Goal: Transaction & Acquisition: Purchase product/service

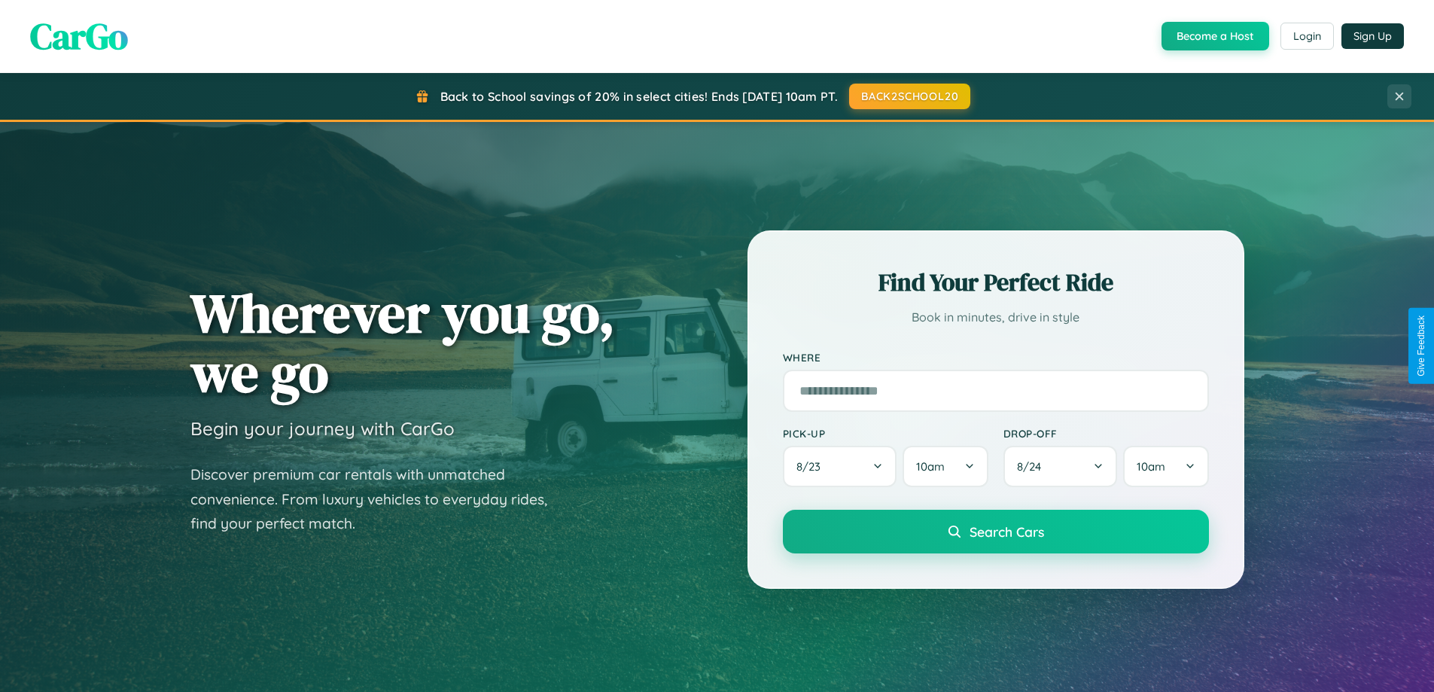
scroll to position [44, 0]
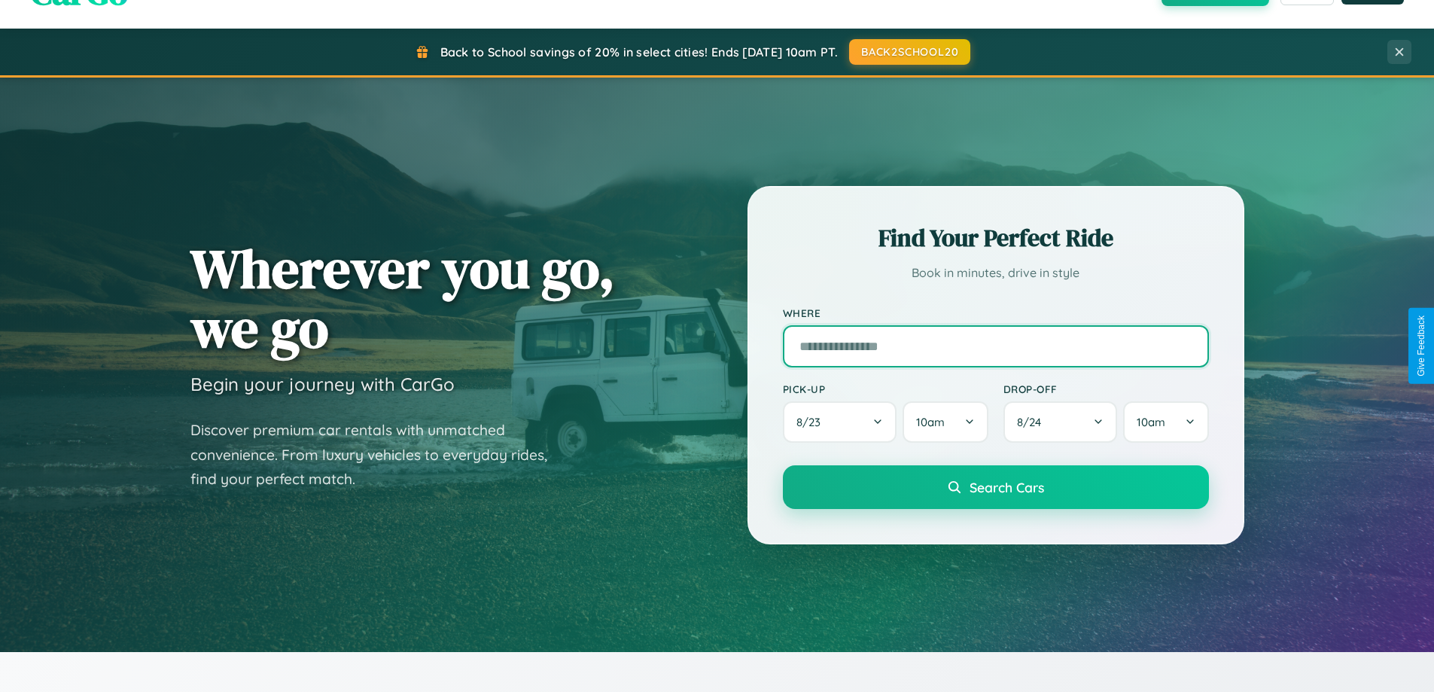
click at [995, 345] on input "text" at bounding box center [996, 346] width 426 height 42
type input "******"
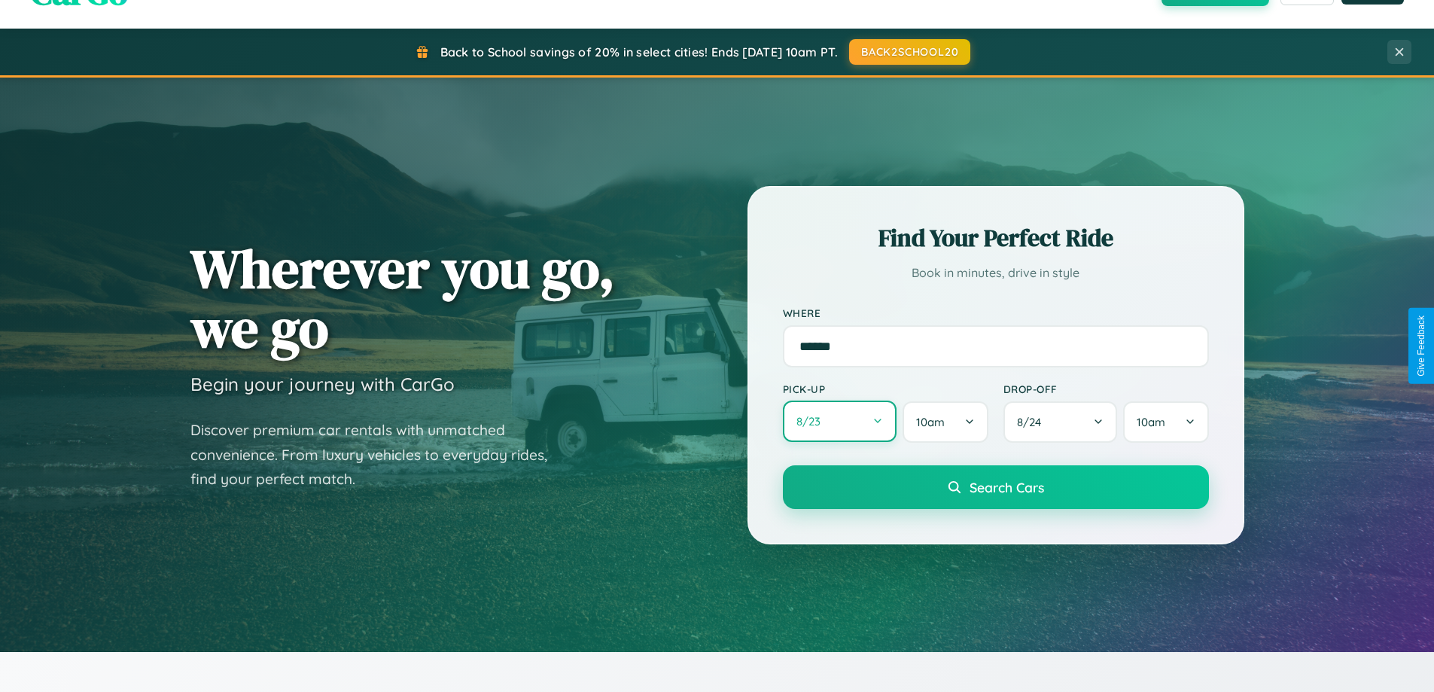
click at [839, 421] on button "8 / 23" at bounding box center [840, 420] width 114 height 41
select select "*"
select select "****"
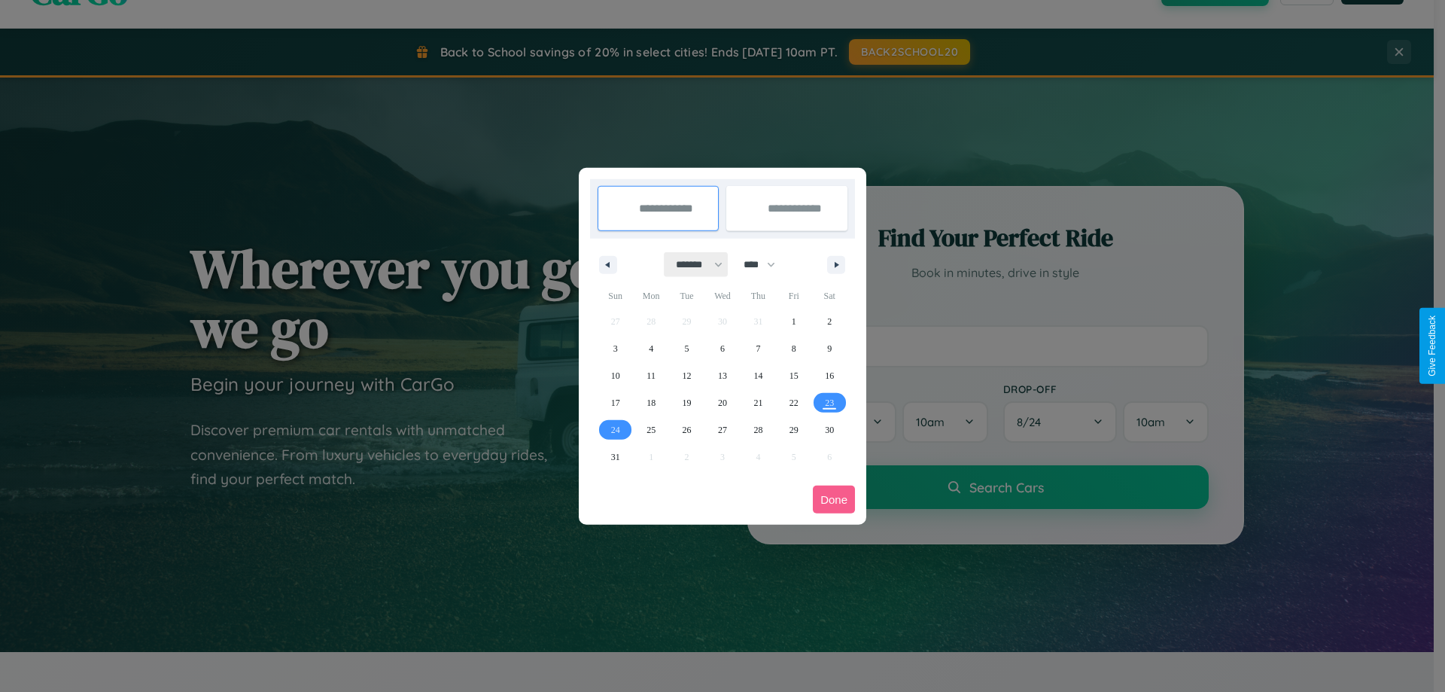
drag, startPoint x: 692, startPoint y: 264, endPoint x: 723, endPoint y: 302, distance: 48.2
click at [692, 264] on select "******* ******** ***** ***** *** **** **** ****** ********* ******* ******** **…" at bounding box center [697, 264] width 64 height 25
select select "**"
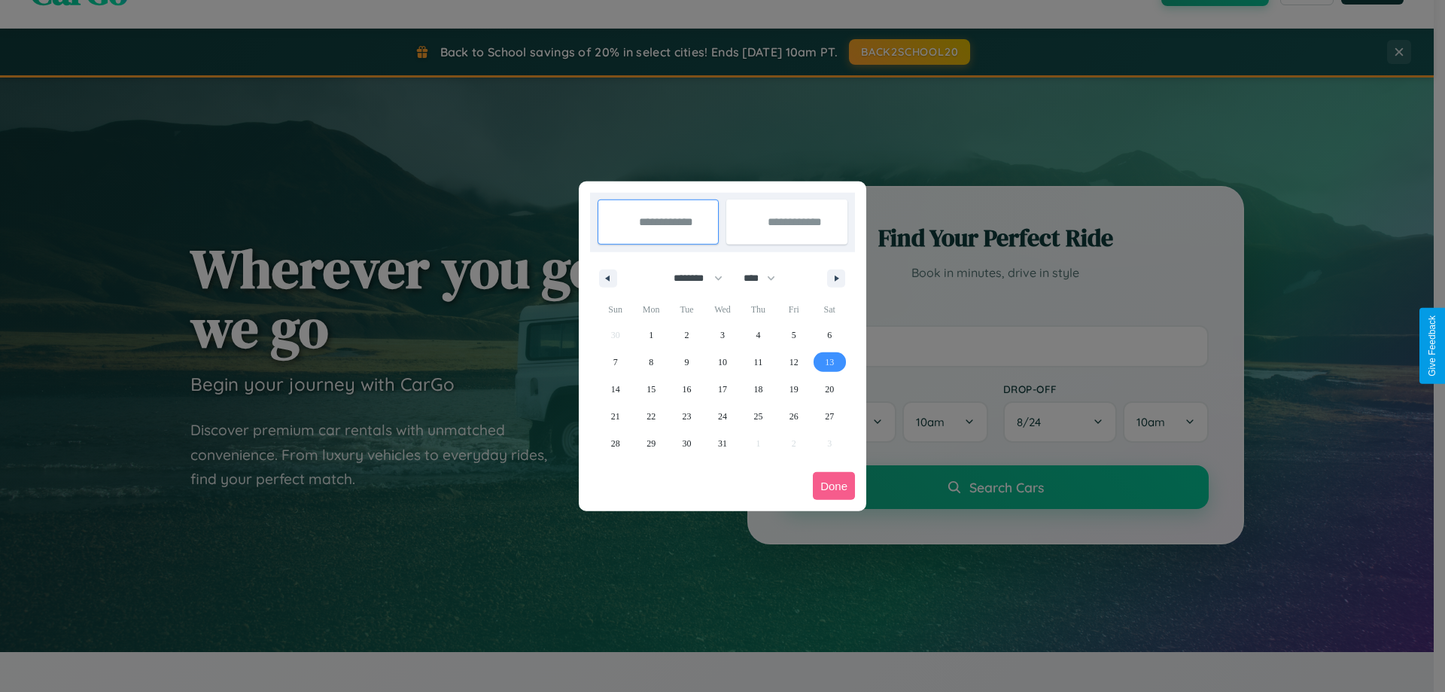
click at [829, 361] on span "13" at bounding box center [829, 361] width 9 height 27
type input "**********"
click at [686, 388] on span "16" at bounding box center [687, 389] width 9 height 27
type input "**********"
click at [834, 485] on button "Done" at bounding box center [834, 486] width 42 height 28
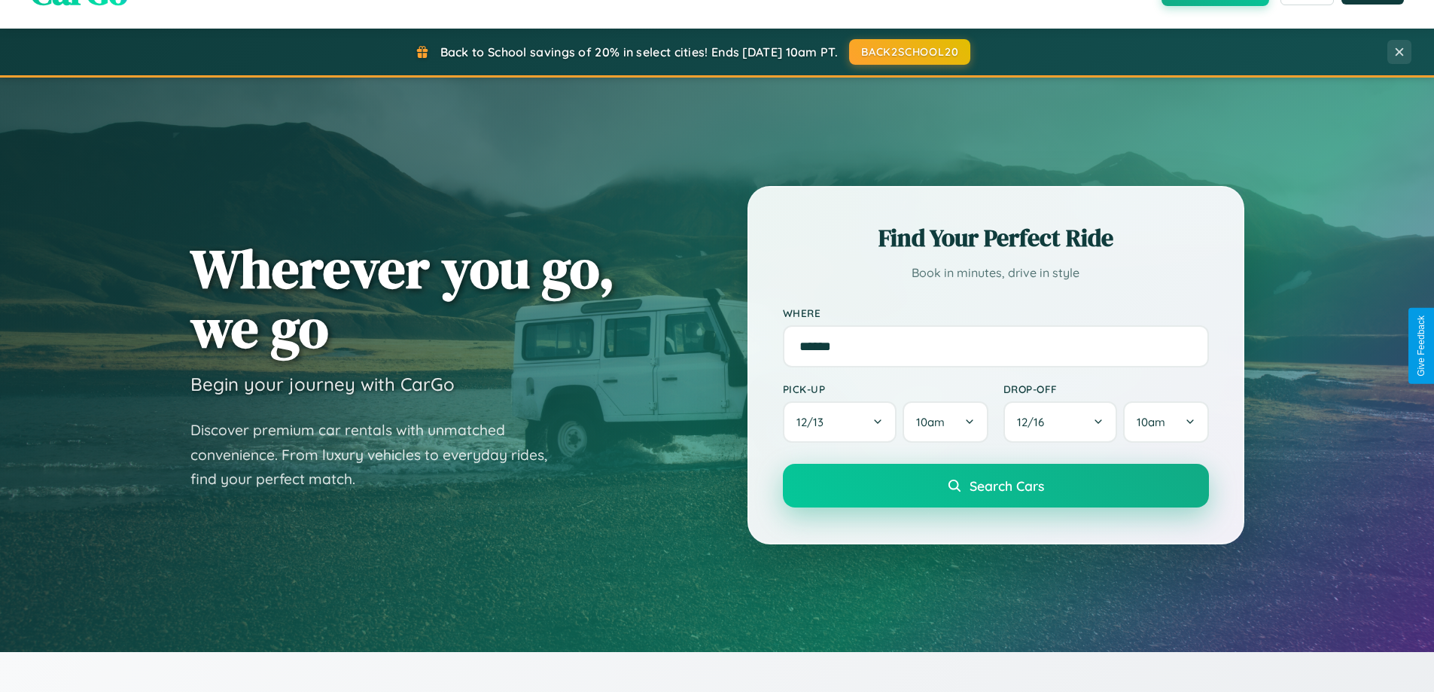
click at [995, 485] on span "Search Cars" at bounding box center [1006, 485] width 75 height 17
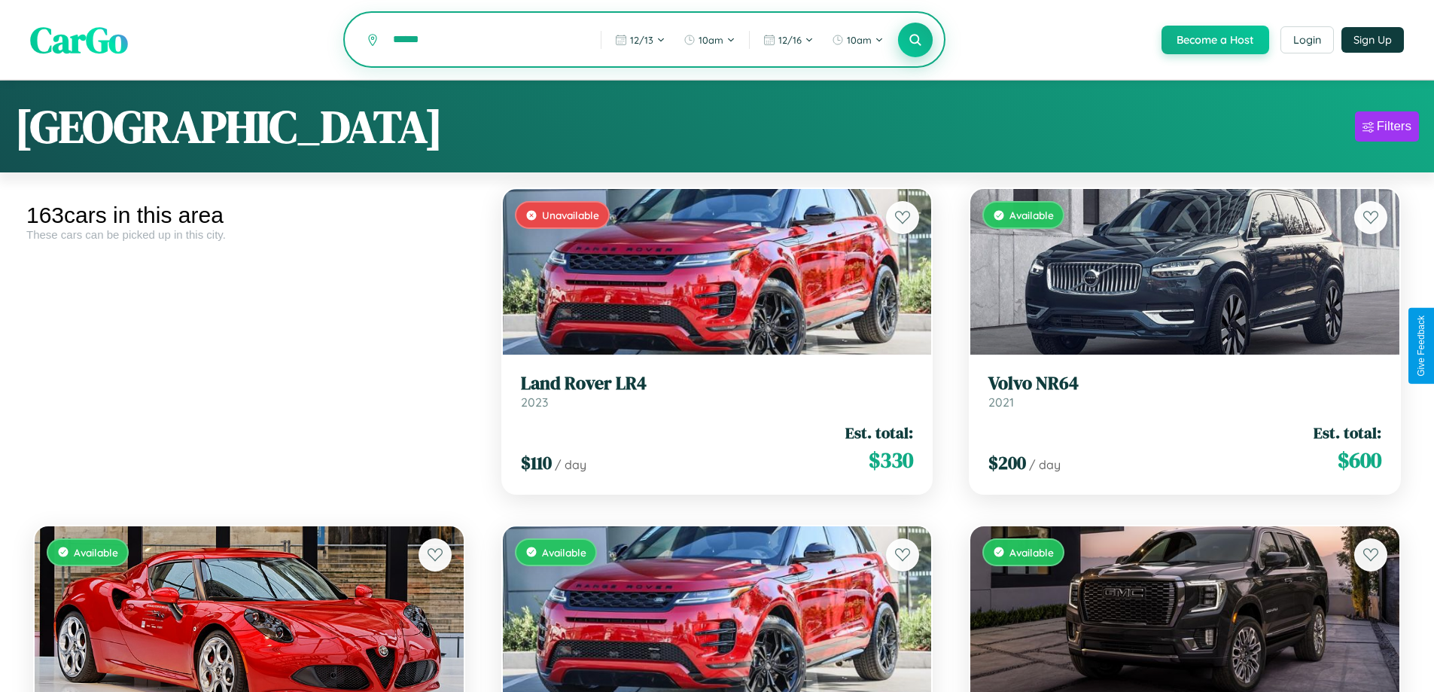
type input "******"
click at [914, 41] on icon at bounding box center [915, 39] width 14 height 14
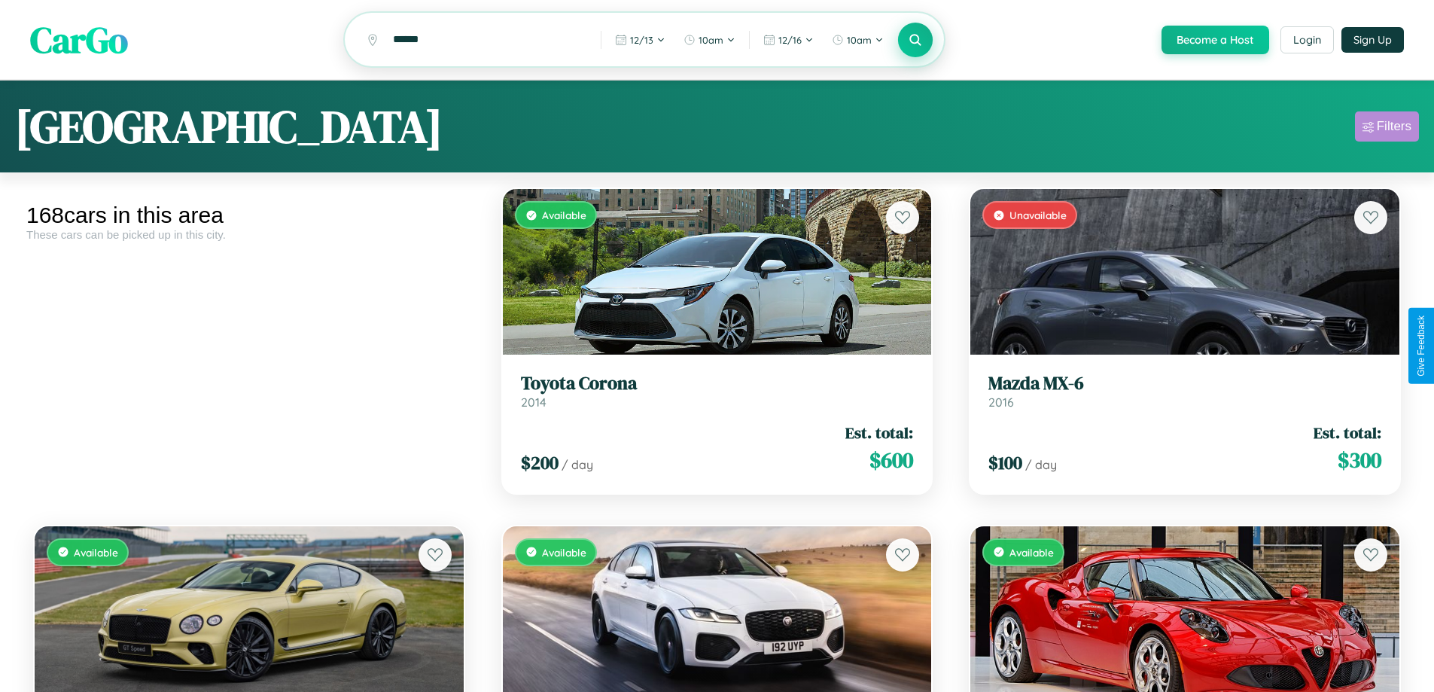
click at [1386, 129] on div "Filters" at bounding box center [1394, 126] width 35 height 15
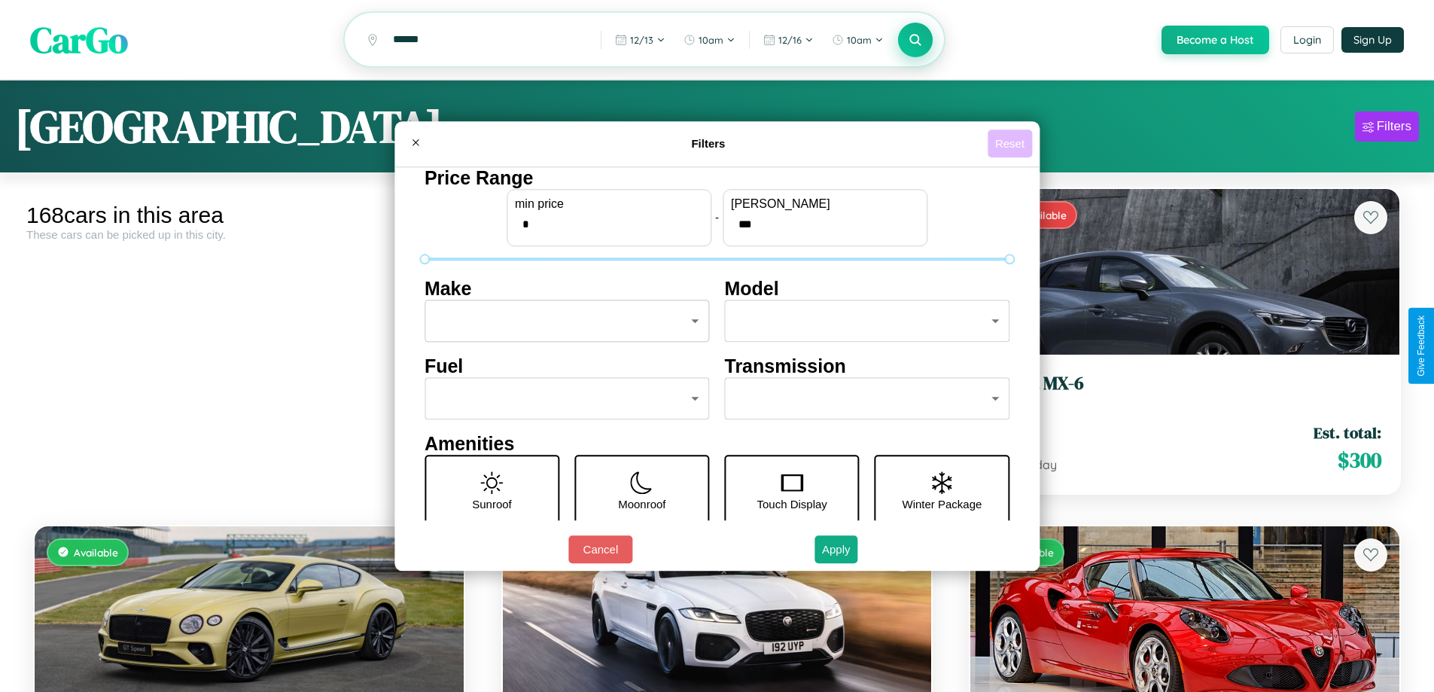
click at [1012, 143] on button "Reset" at bounding box center [1009, 143] width 44 height 28
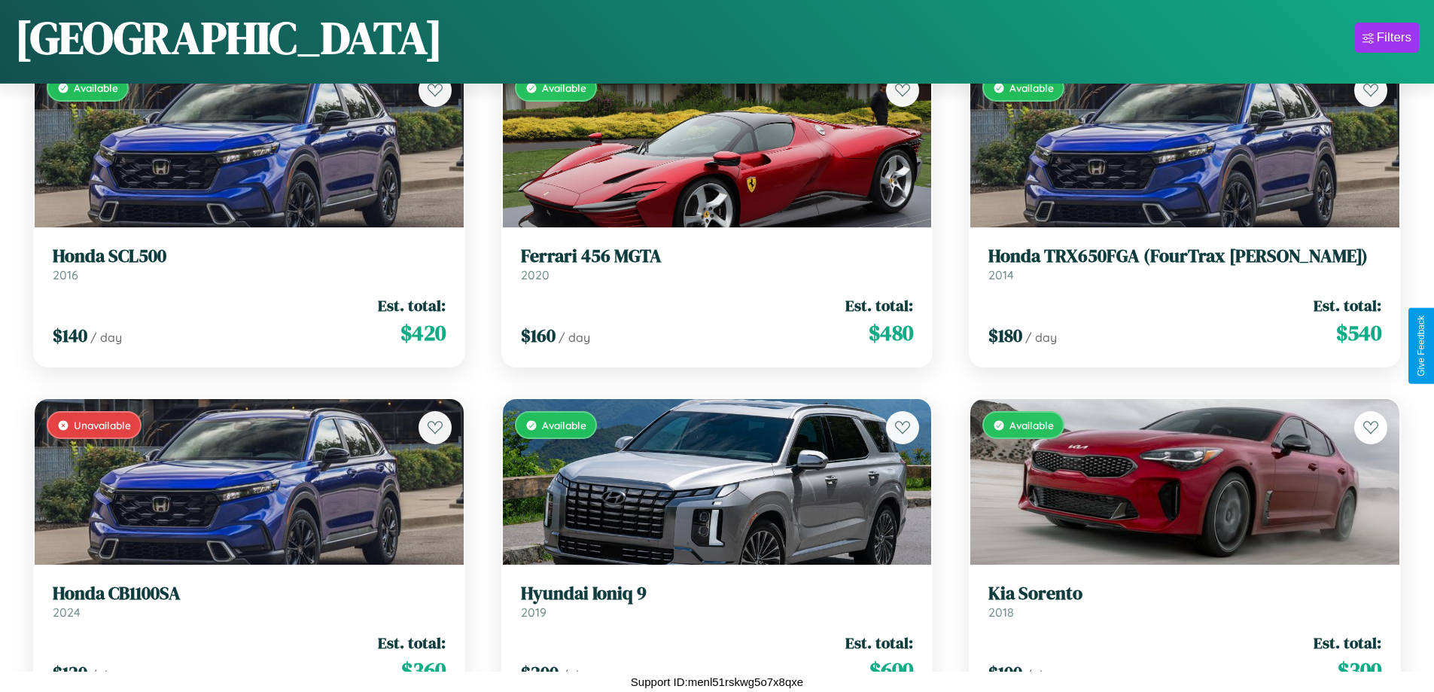
scroll to position [13018, 0]
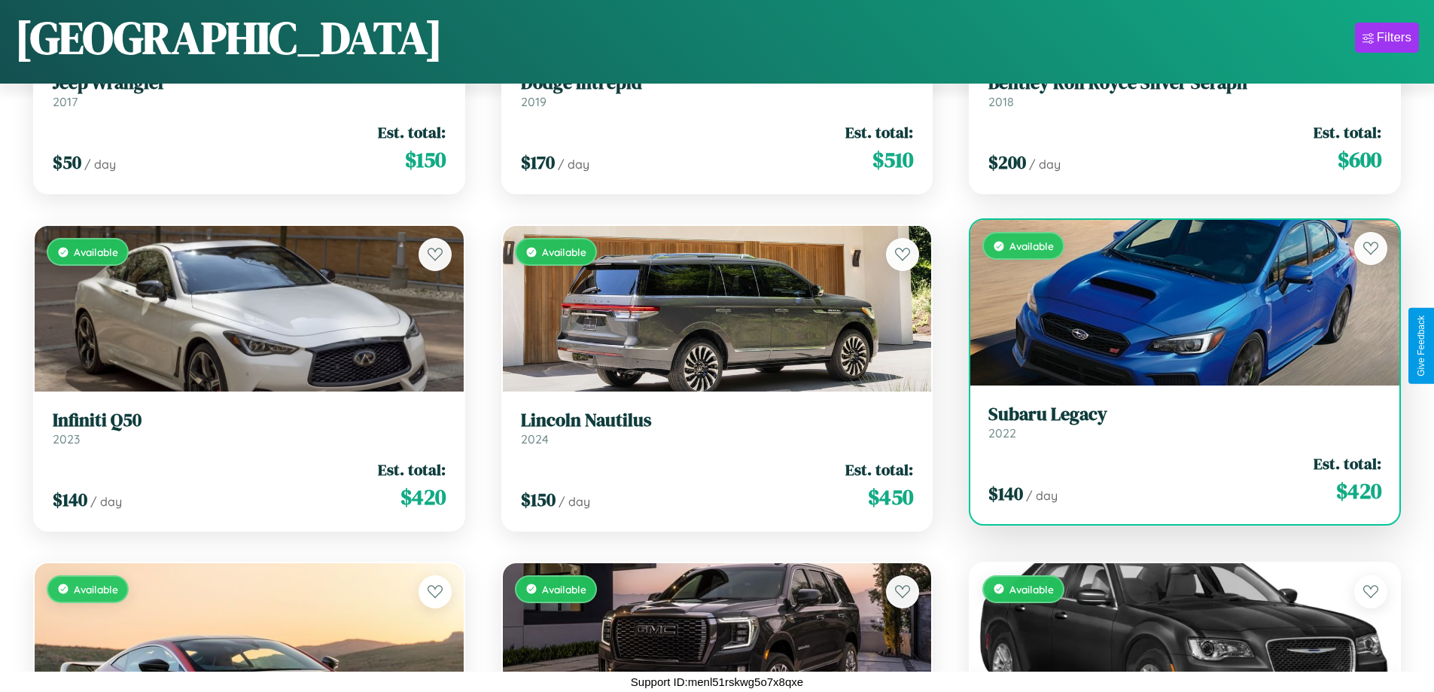
click at [1175, 303] on div "Available" at bounding box center [1184, 303] width 429 height 166
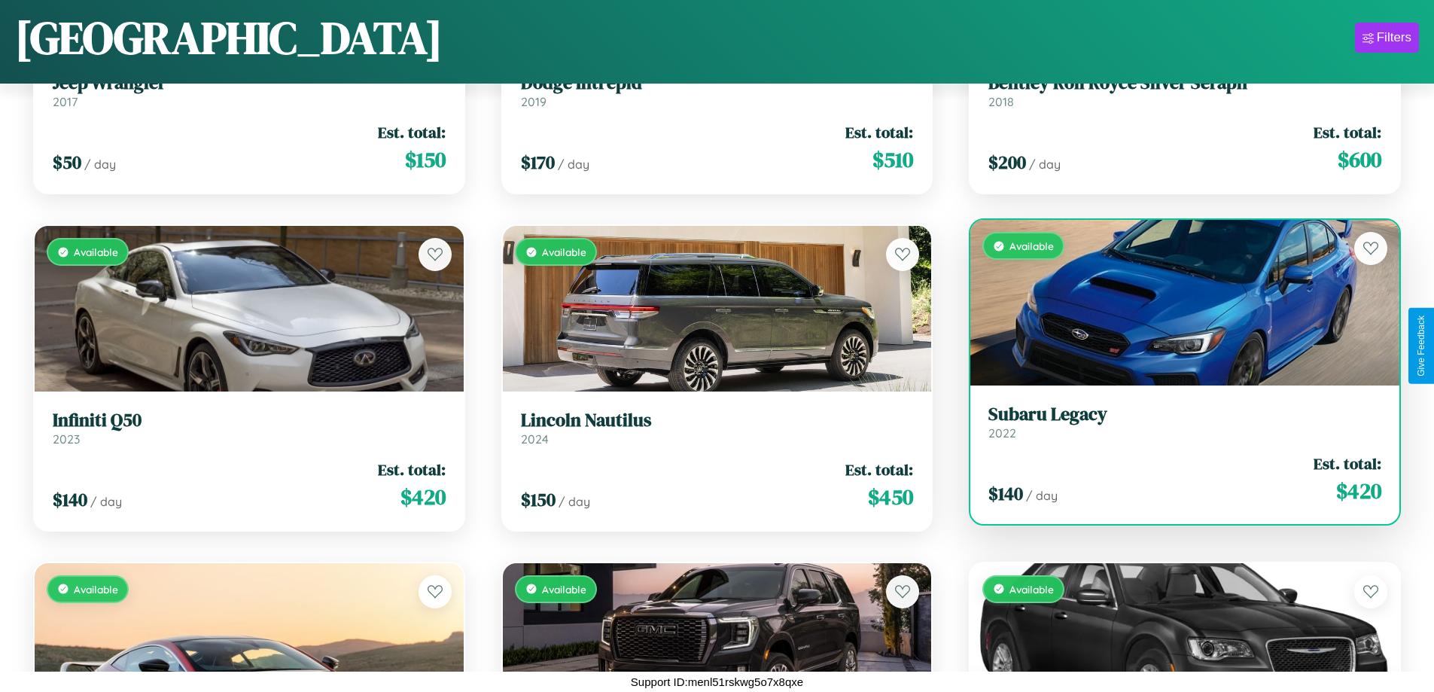
click at [1175, 303] on div "Available" at bounding box center [1184, 303] width 429 height 166
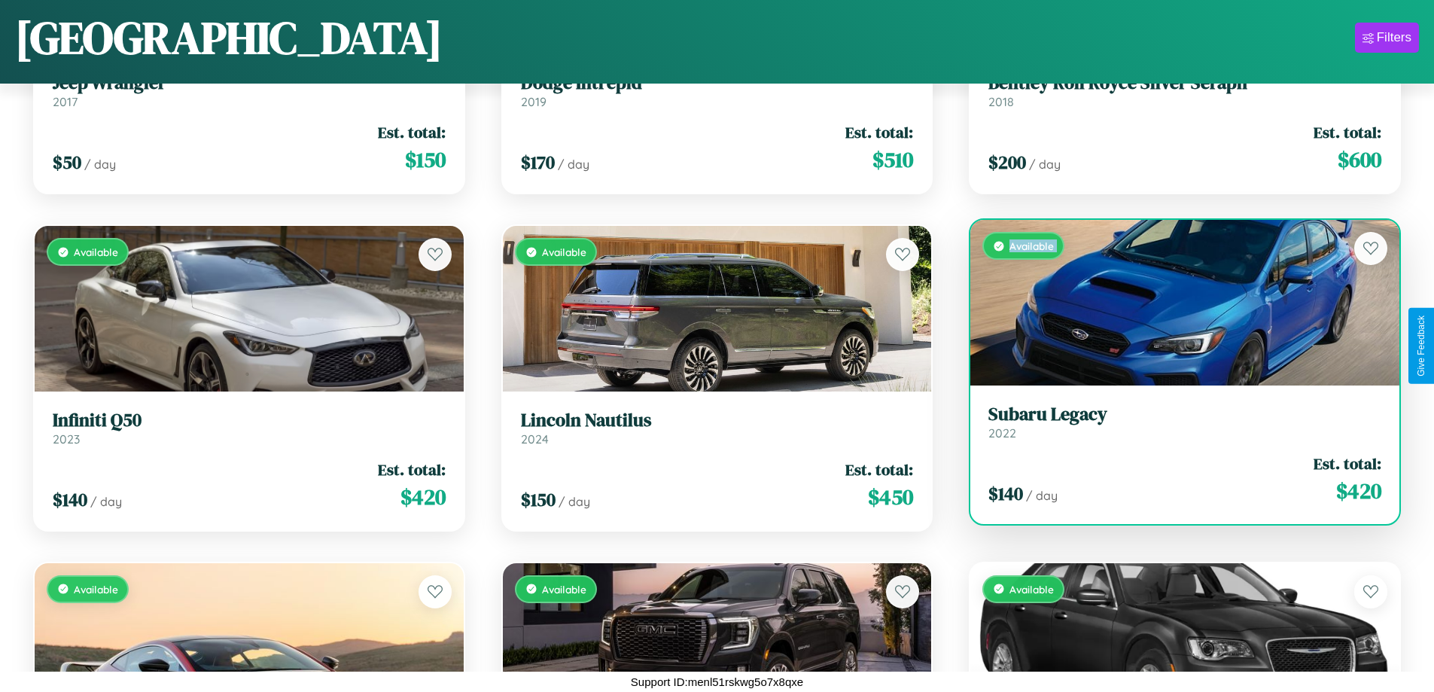
click at [1175, 303] on div "Available" at bounding box center [1184, 303] width 429 height 166
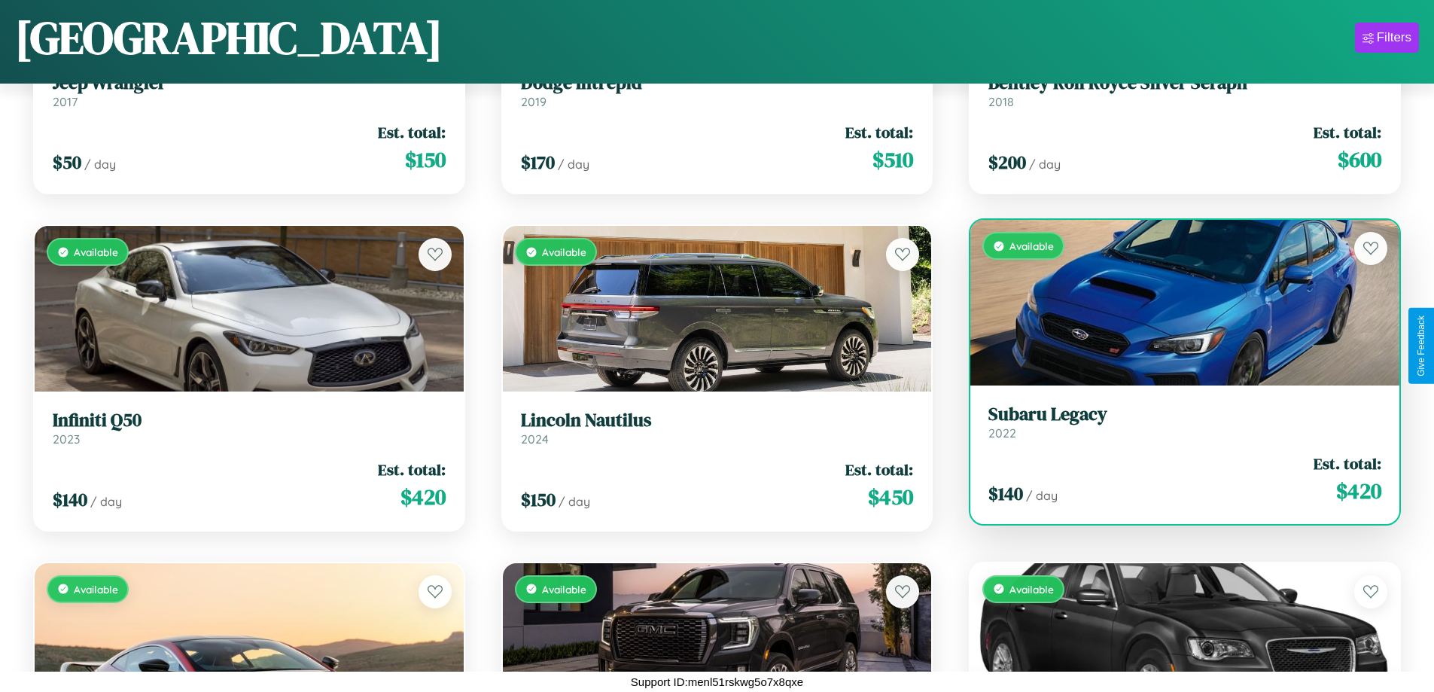
click at [1175, 303] on div "Available" at bounding box center [1184, 303] width 429 height 166
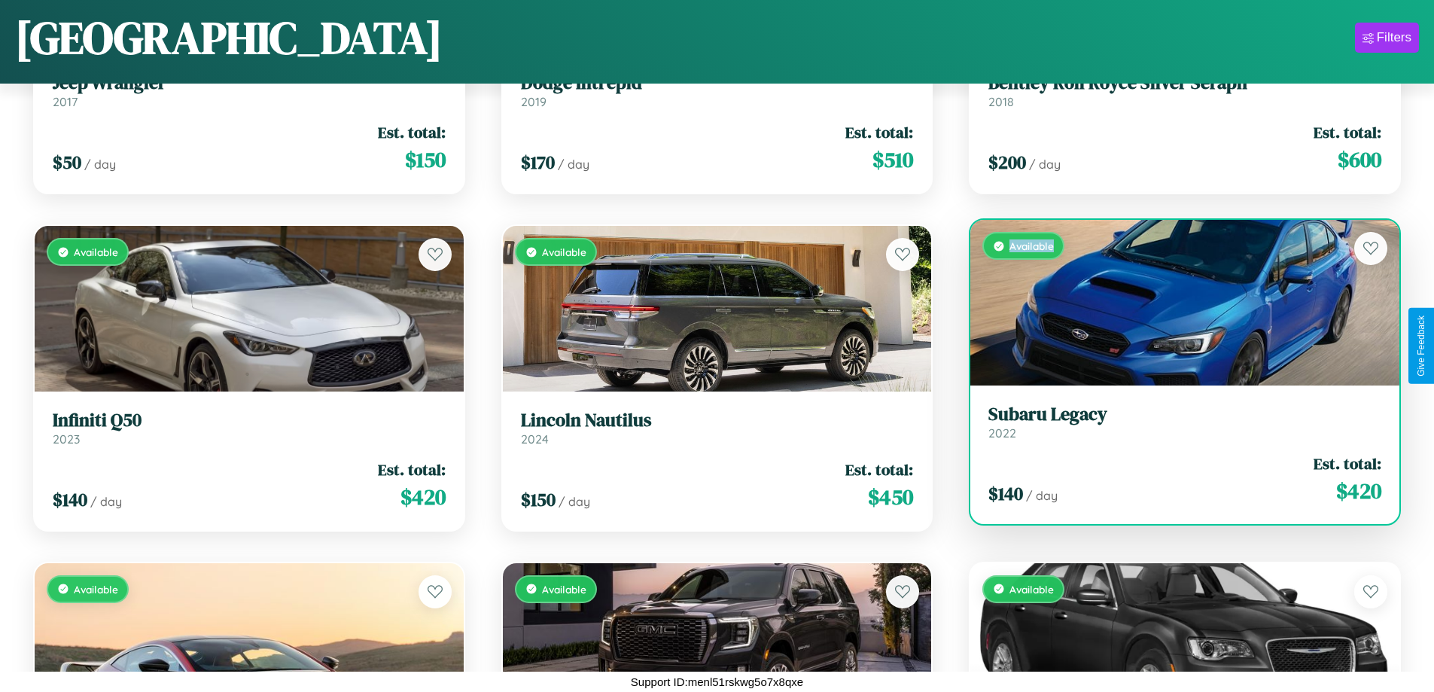
click at [1175, 303] on div "Available" at bounding box center [1184, 303] width 429 height 166
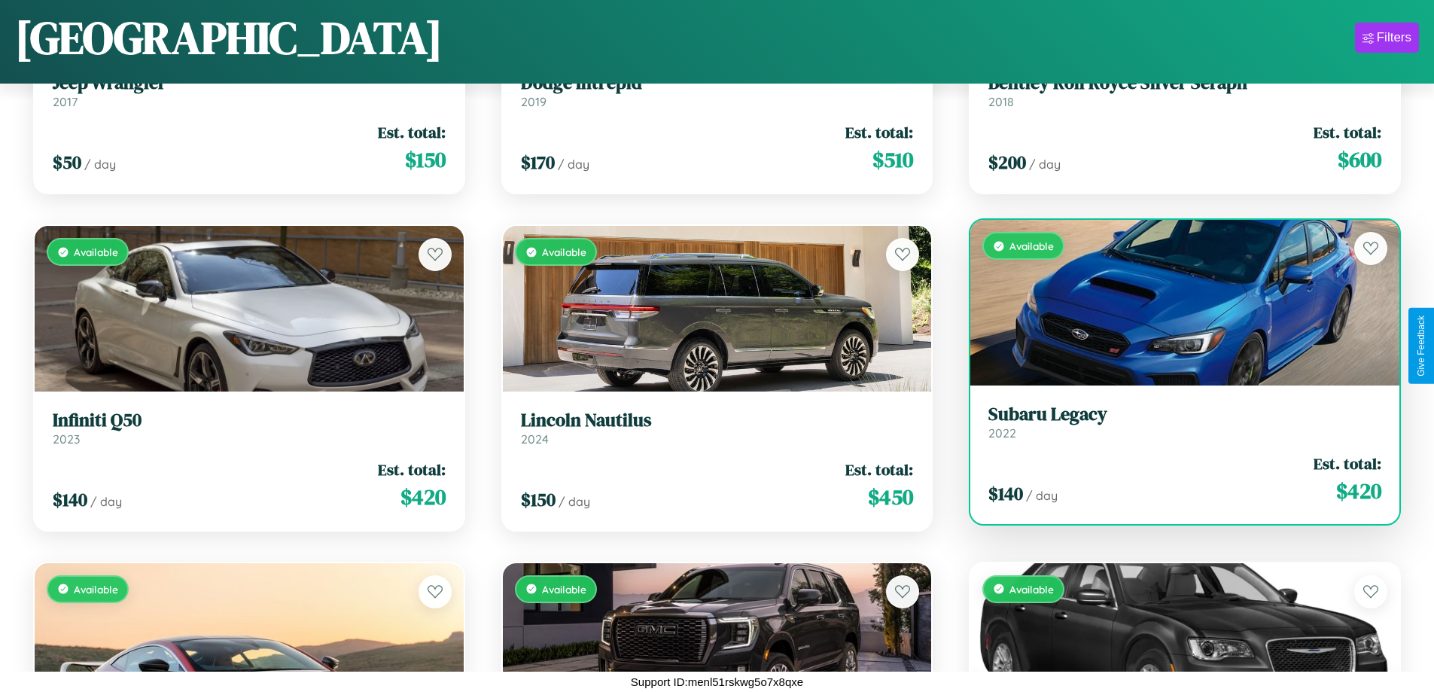
click at [1175, 421] on h3 "Subaru Legacy" at bounding box center [1184, 414] width 393 height 22
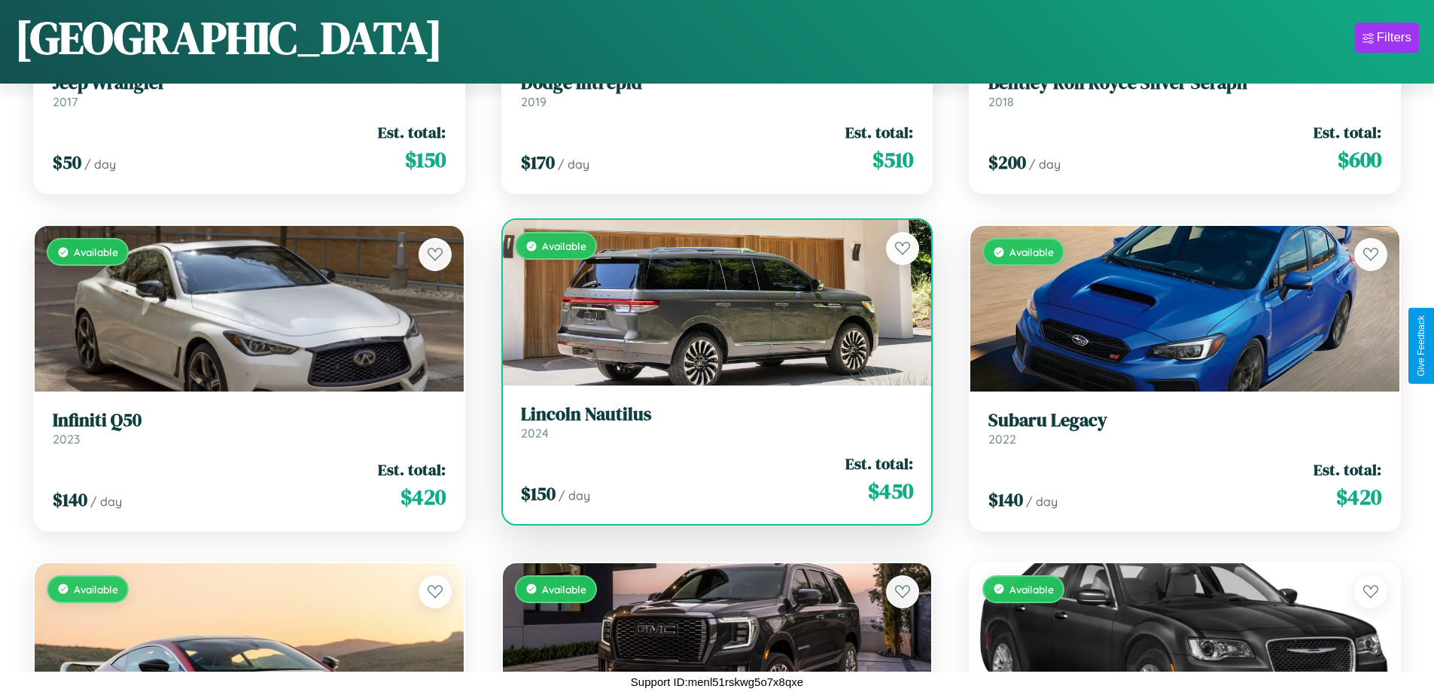
scroll to position [13355, 0]
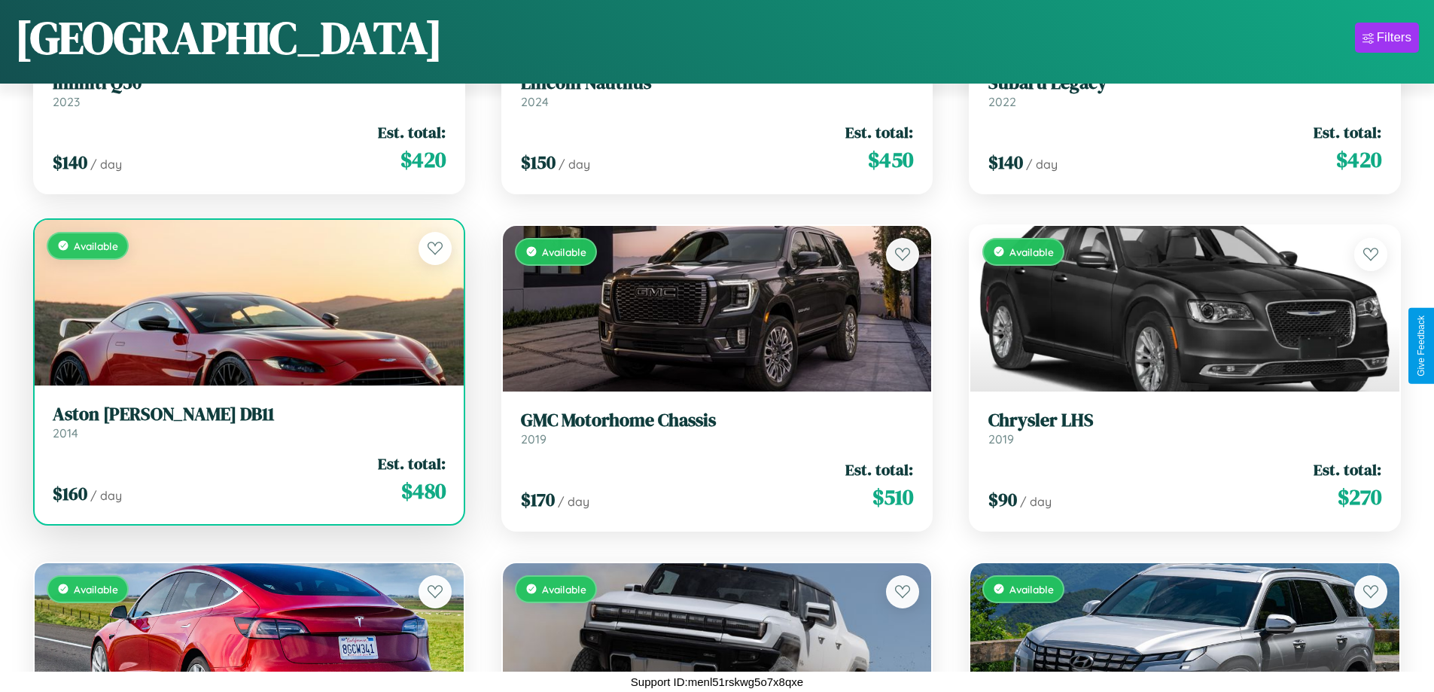
click at [247, 302] on div "Available" at bounding box center [249, 303] width 429 height 166
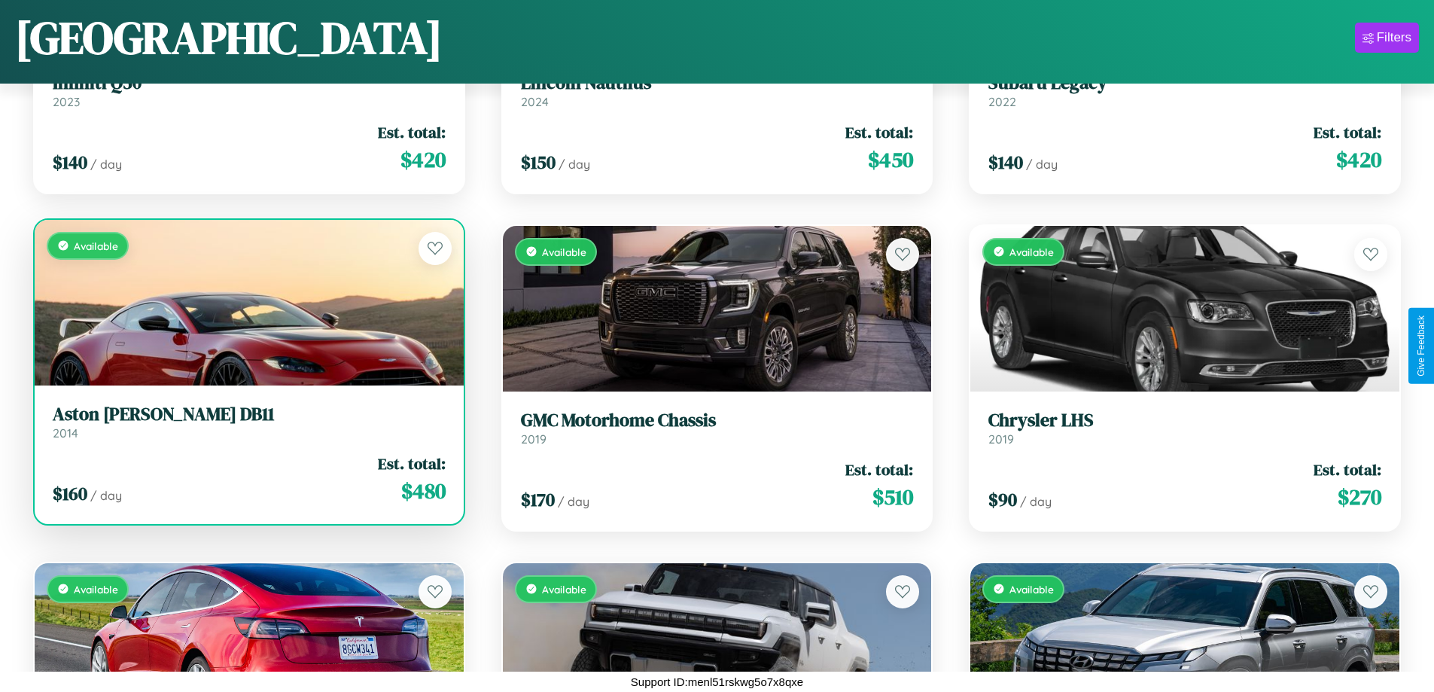
click at [247, 302] on div "Available" at bounding box center [249, 303] width 429 height 166
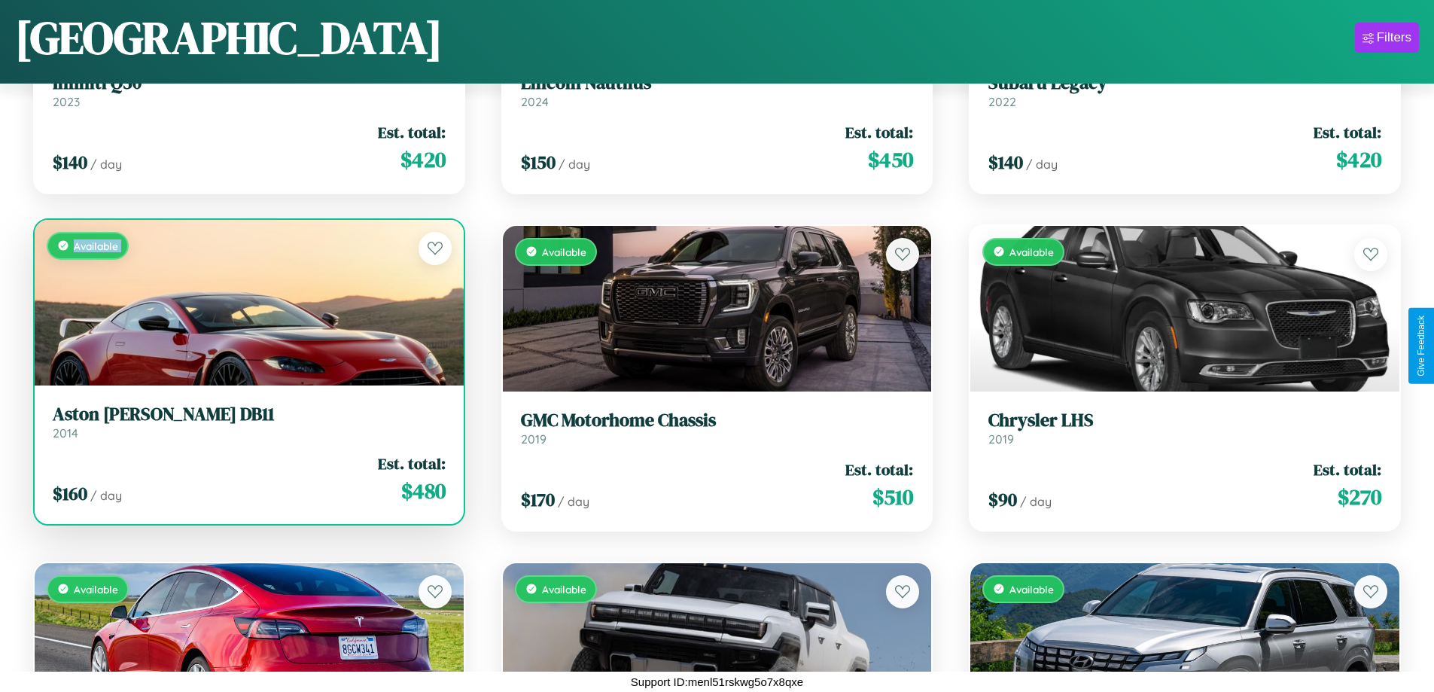
click at [247, 302] on div "Available" at bounding box center [249, 303] width 429 height 166
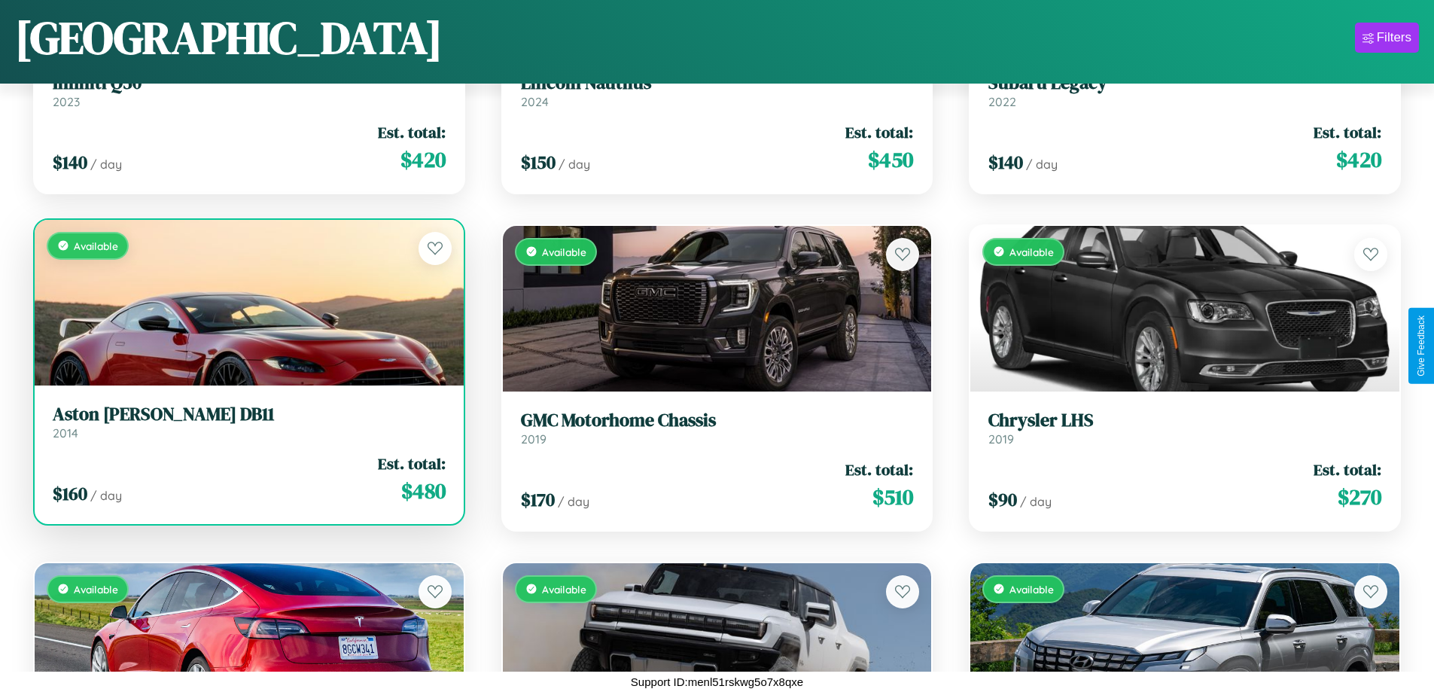
click at [247, 302] on div "Available" at bounding box center [249, 303] width 429 height 166
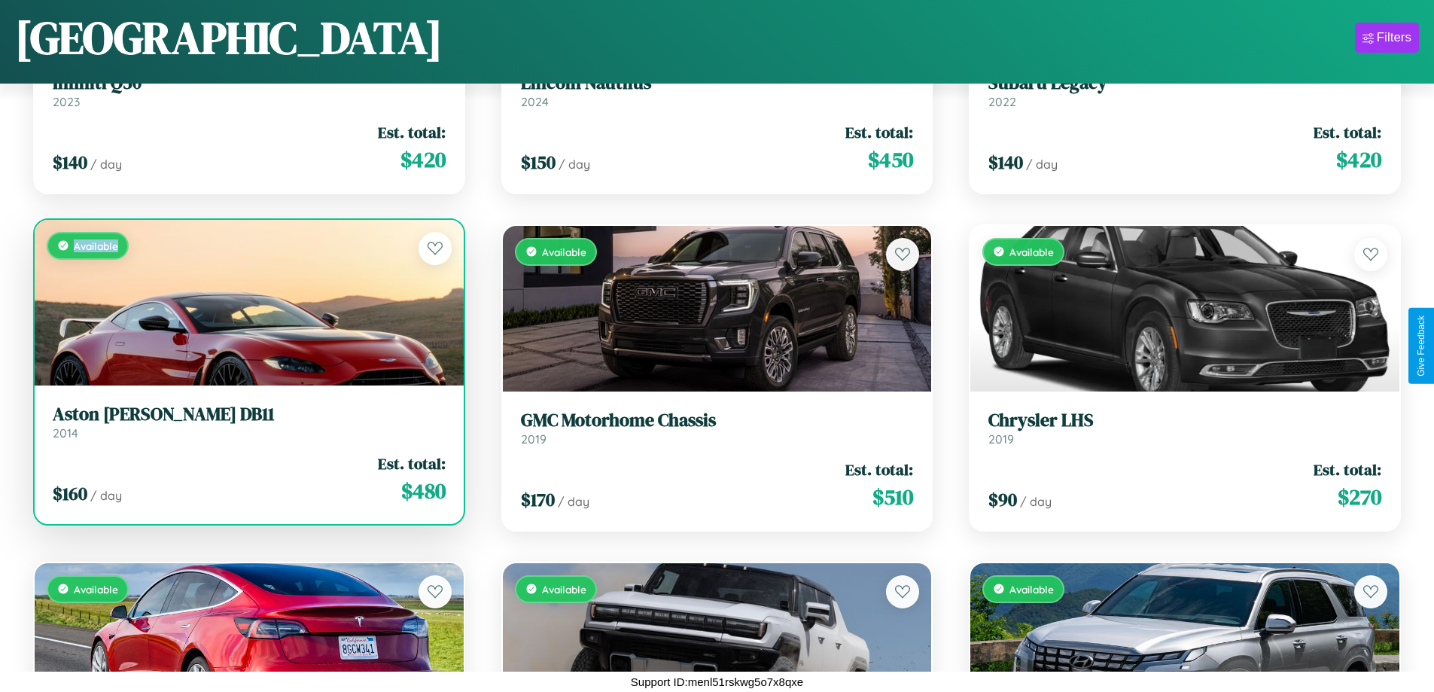
click at [247, 302] on div "Available" at bounding box center [249, 303] width 429 height 166
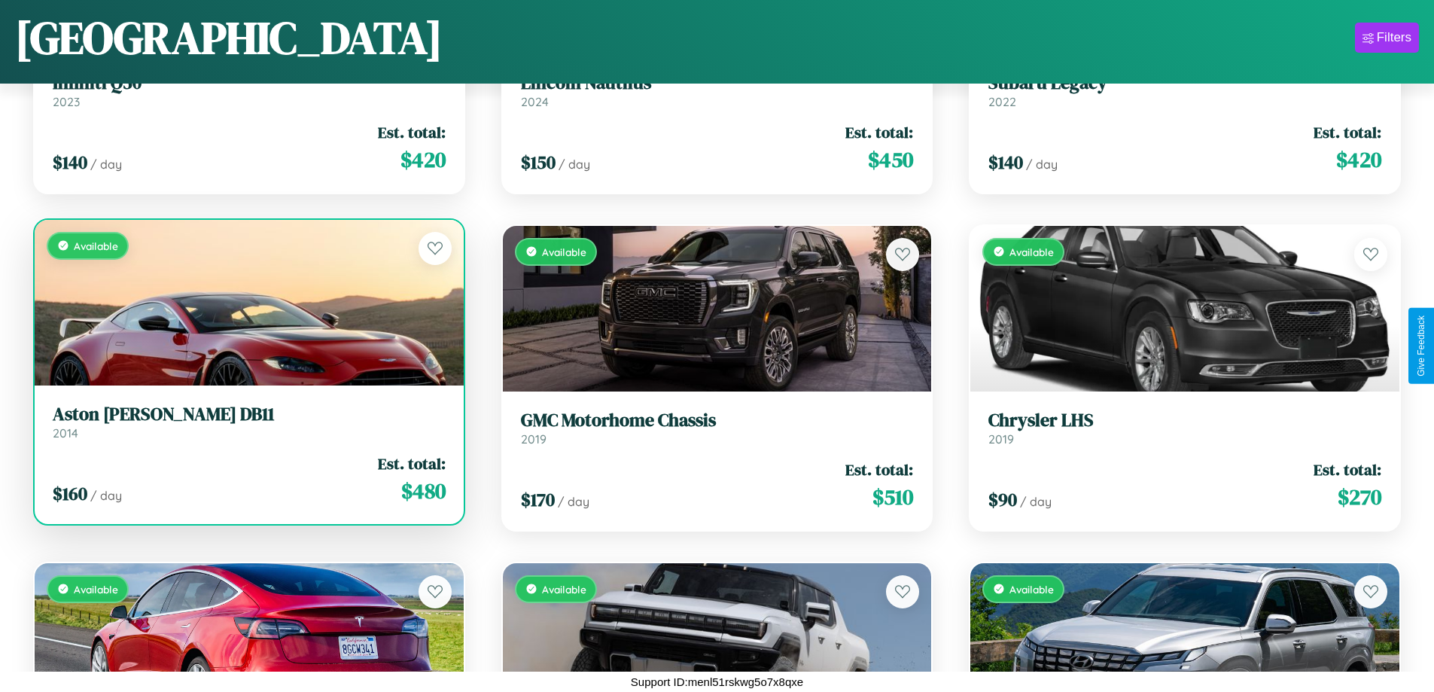
click at [247, 421] on h3 "Aston Martin DB11" at bounding box center [249, 414] width 393 height 22
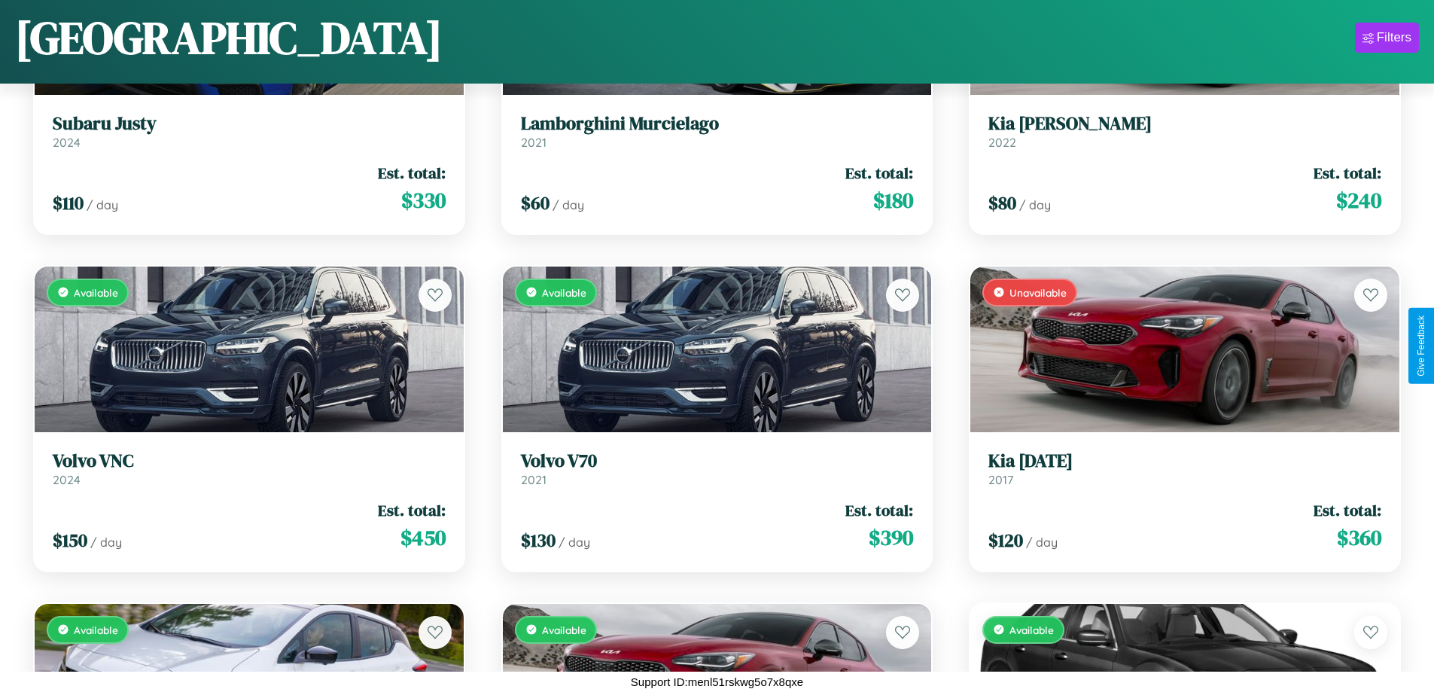
scroll to position [4593, 0]
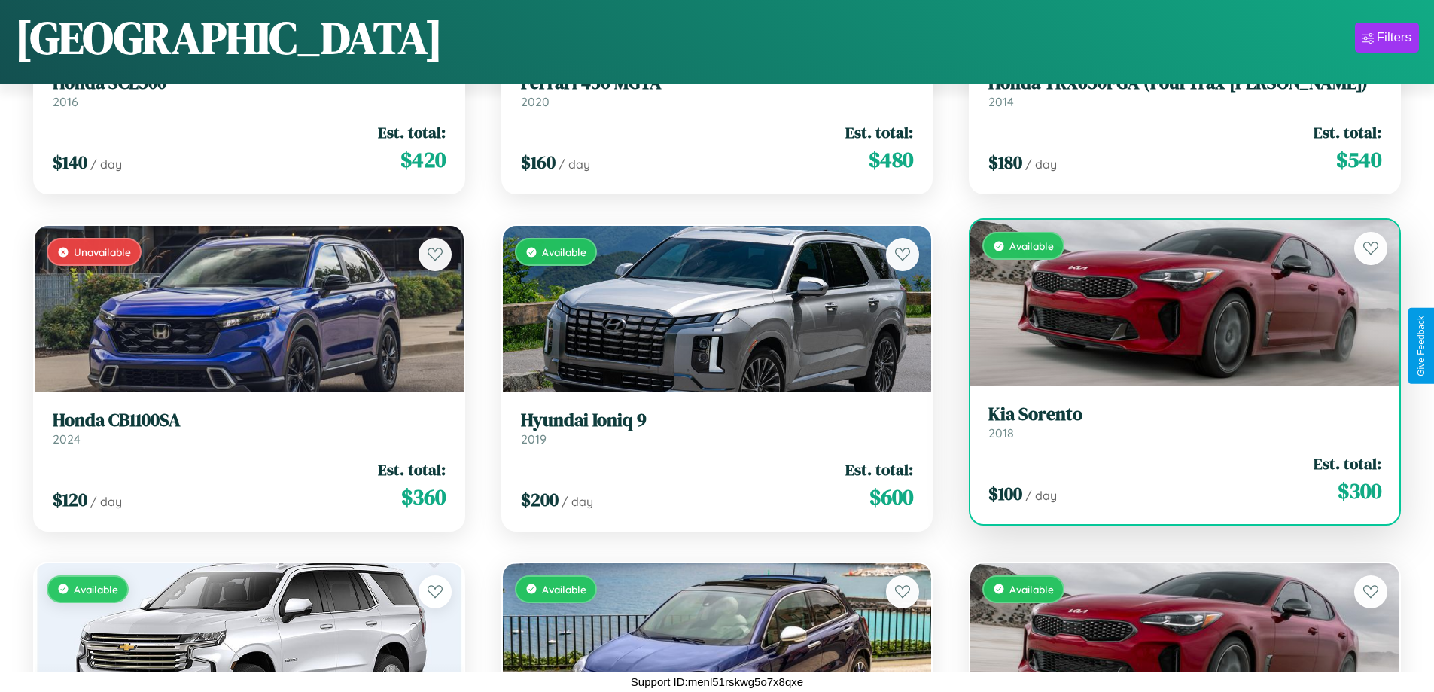
click at [1175, 421] on h3 "Kia Sorento" at bounding box center [1184, 414] width 393 height 22
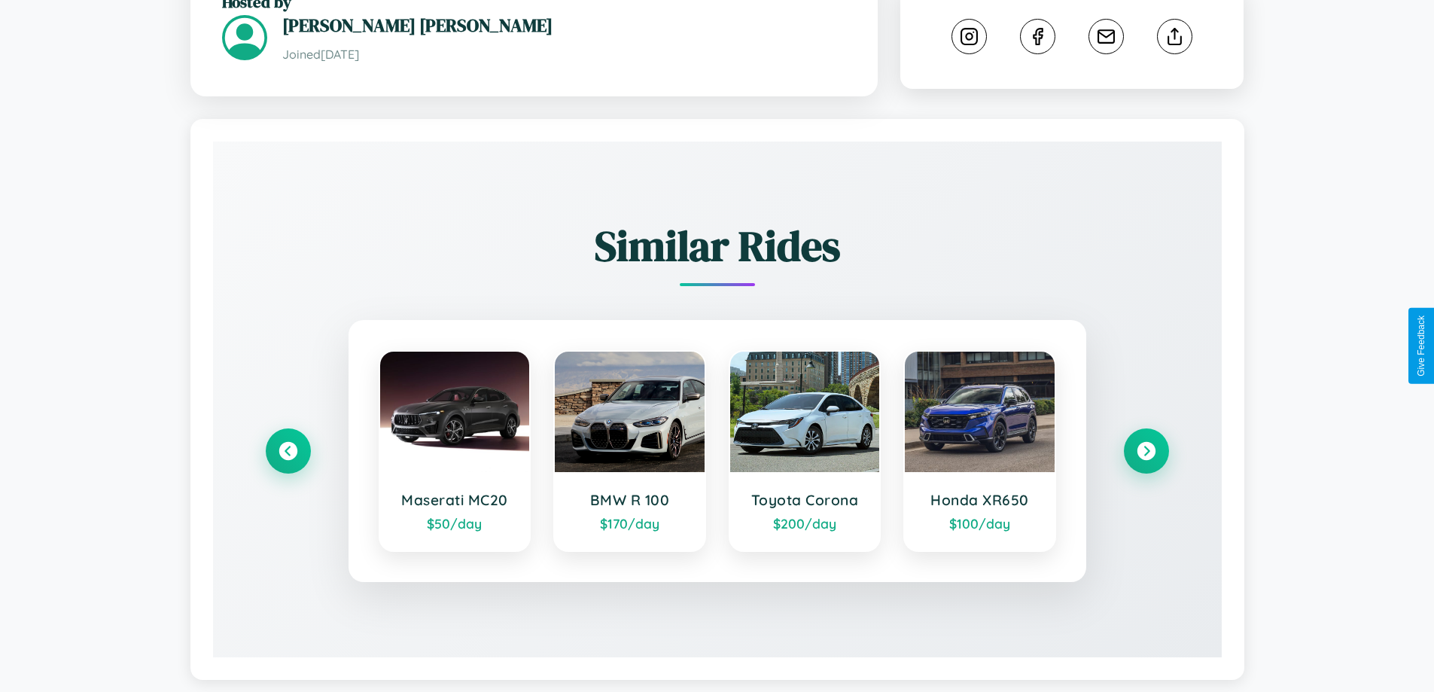
scroll to position [827, 0]
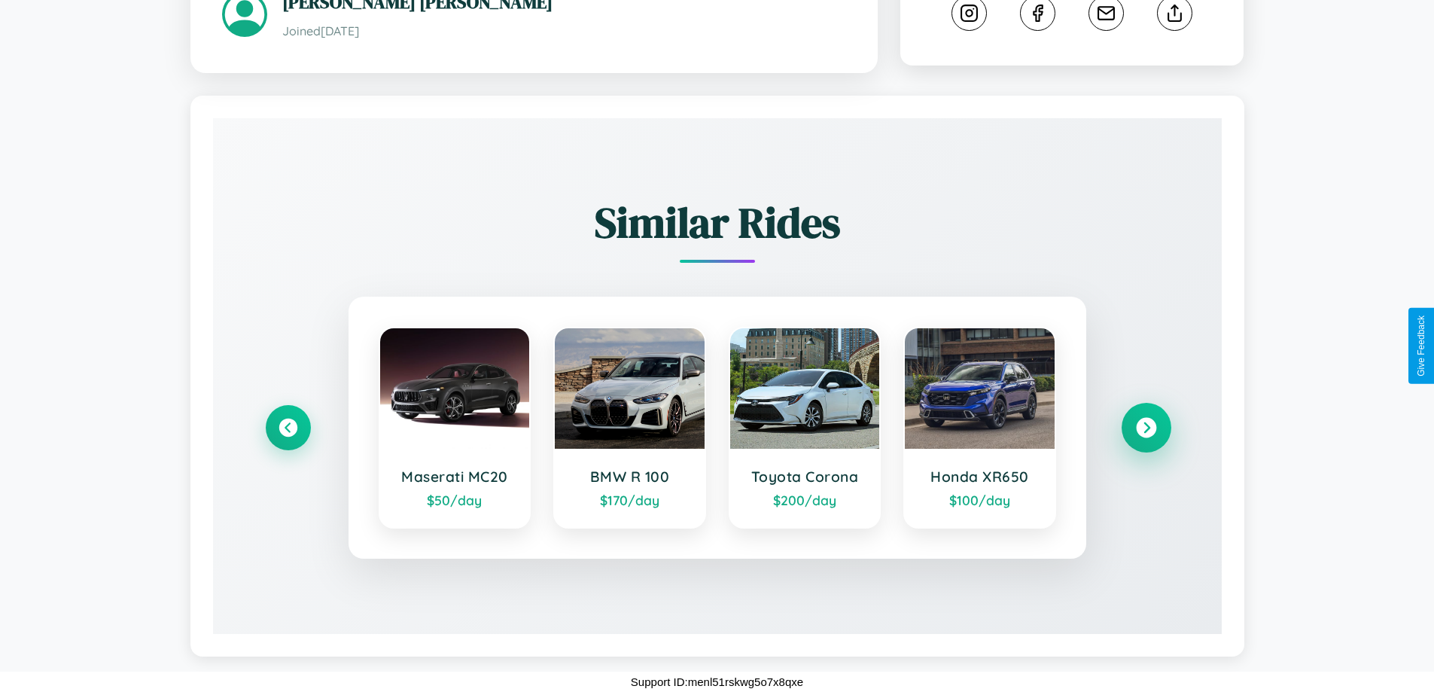
click at [1145, 427] on icon at bounding box center [1146, 428] width 20 height 20
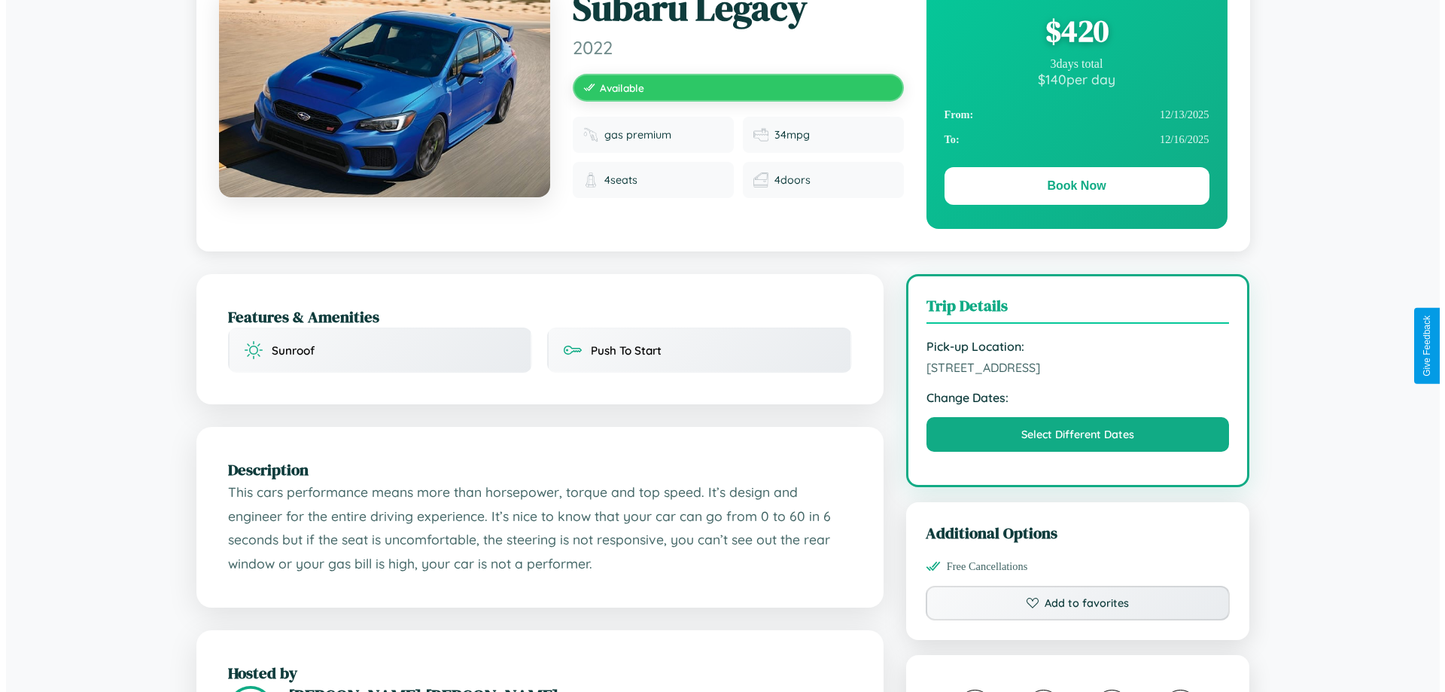
scroll to position [0, 0]
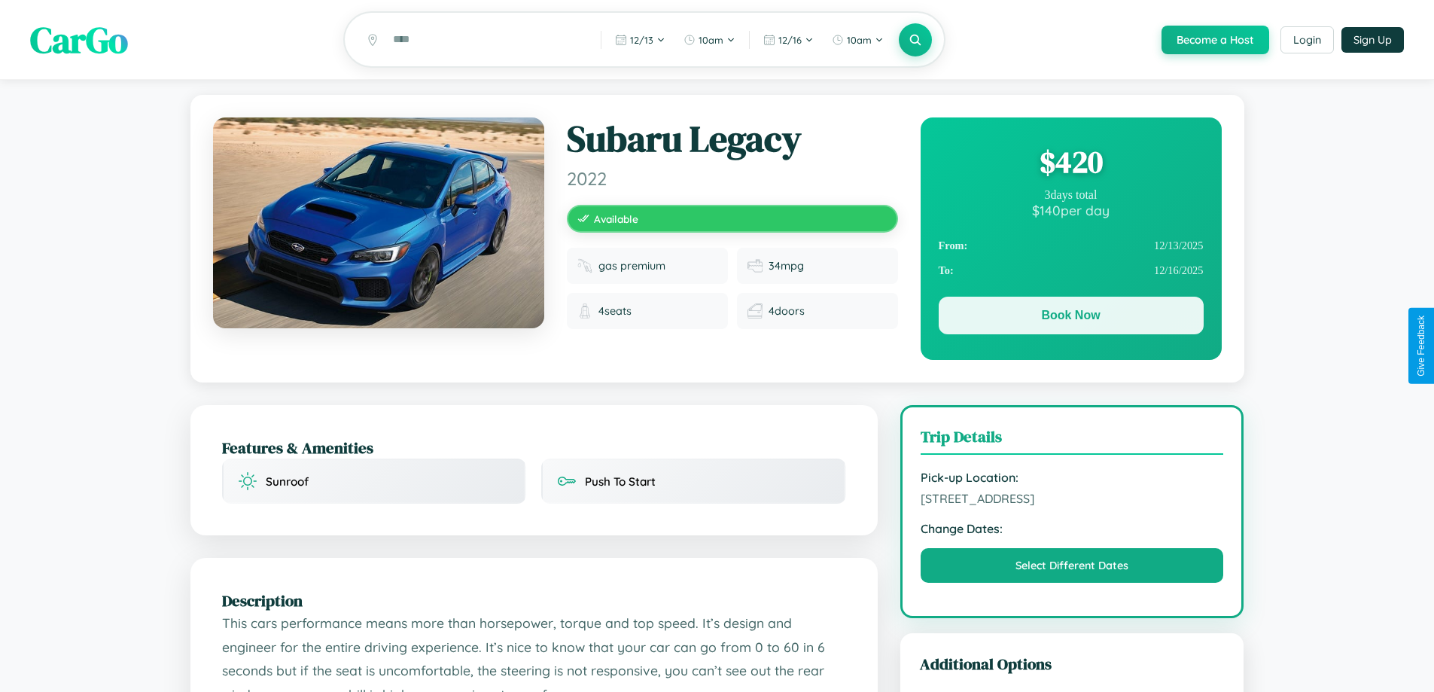
click at [1070, 318] on button "Book Now" at bounding box center [1071, 316] width 265 height 38
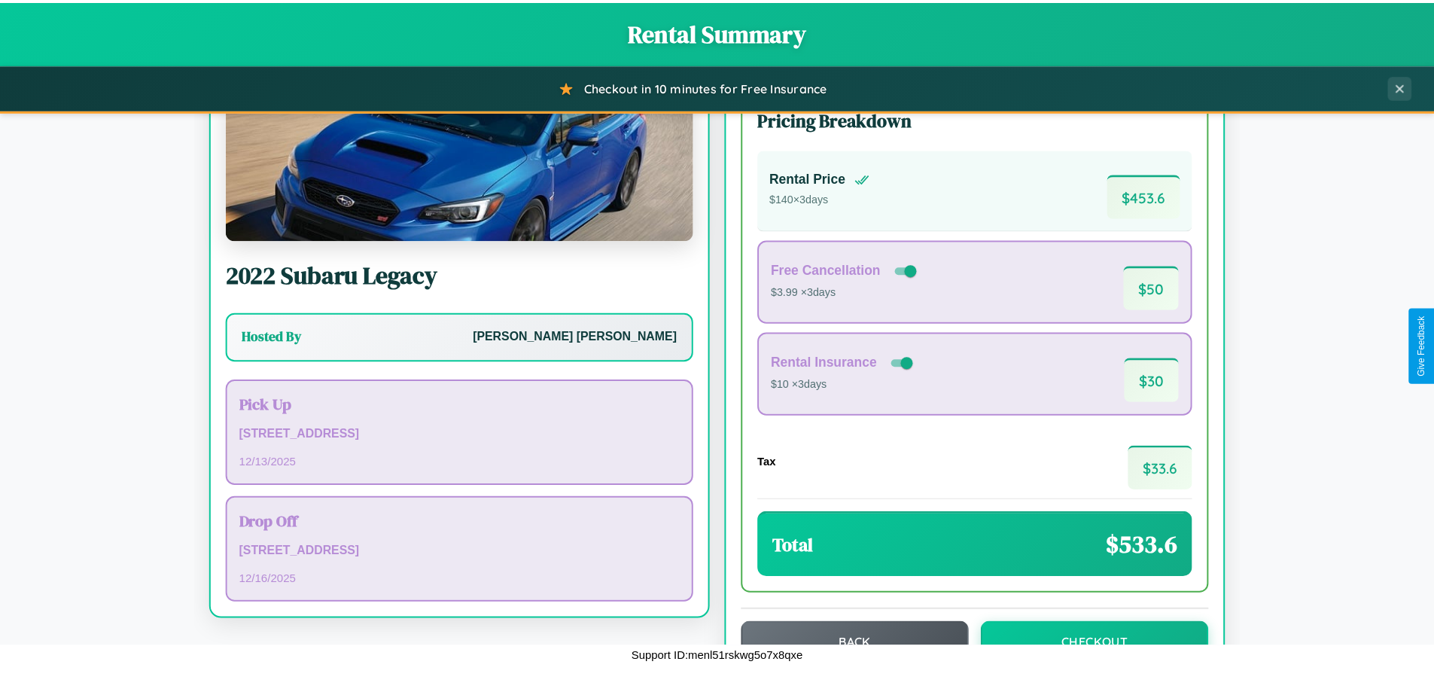
scroll to position [103, 0]
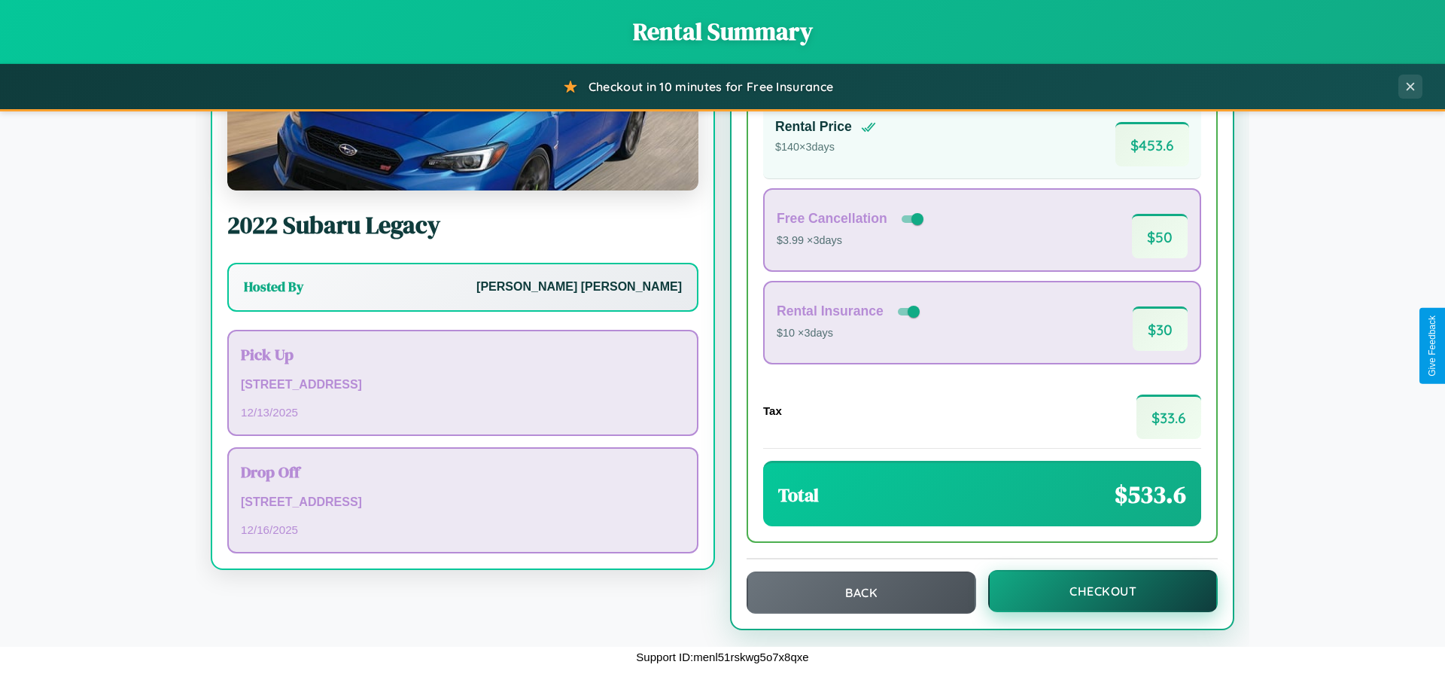
click at [1093, 591] on button "Checkout" at bounding box center [1103, 591] width 230 height 42
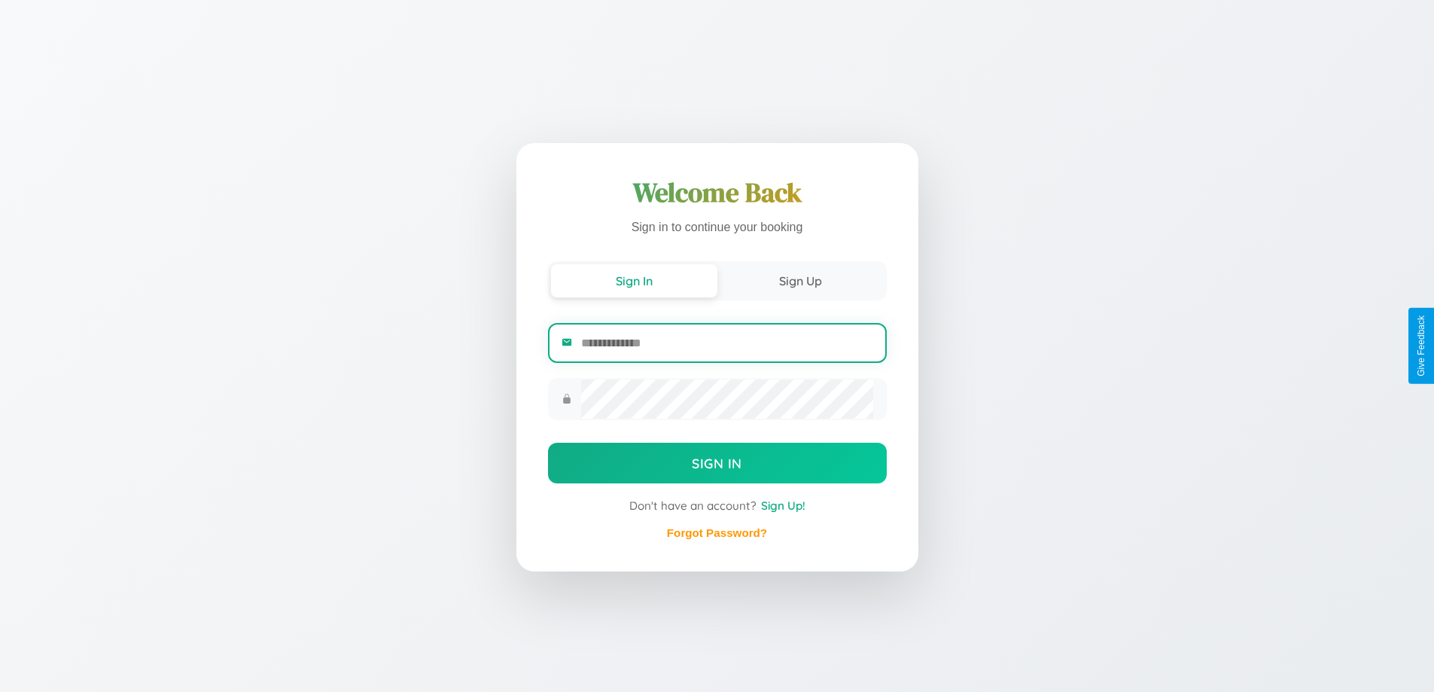
click at [726, 342] on input "email" at bounding box center [726, 342] width 291 height 37
type input "**********"
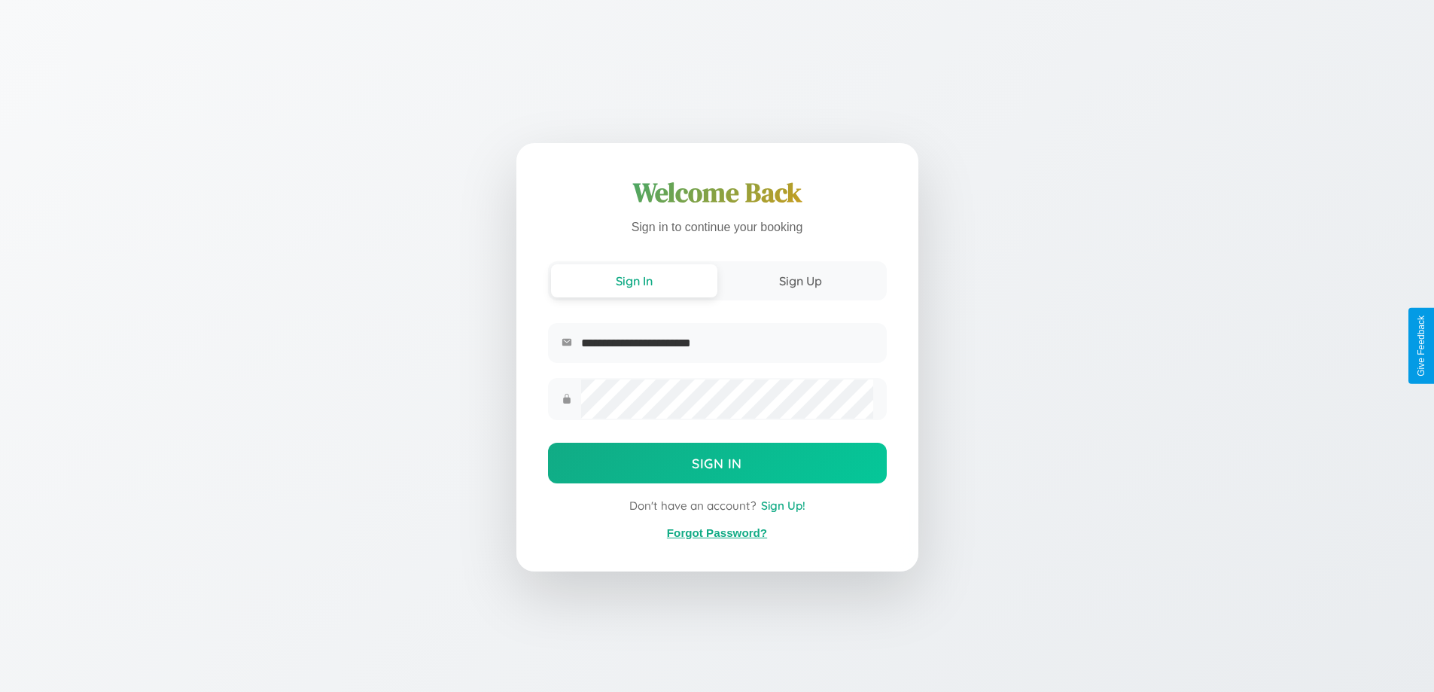
click at [717, 533] on link "Forgot Password?" at bounding box center [717, 532] width 100 height 13
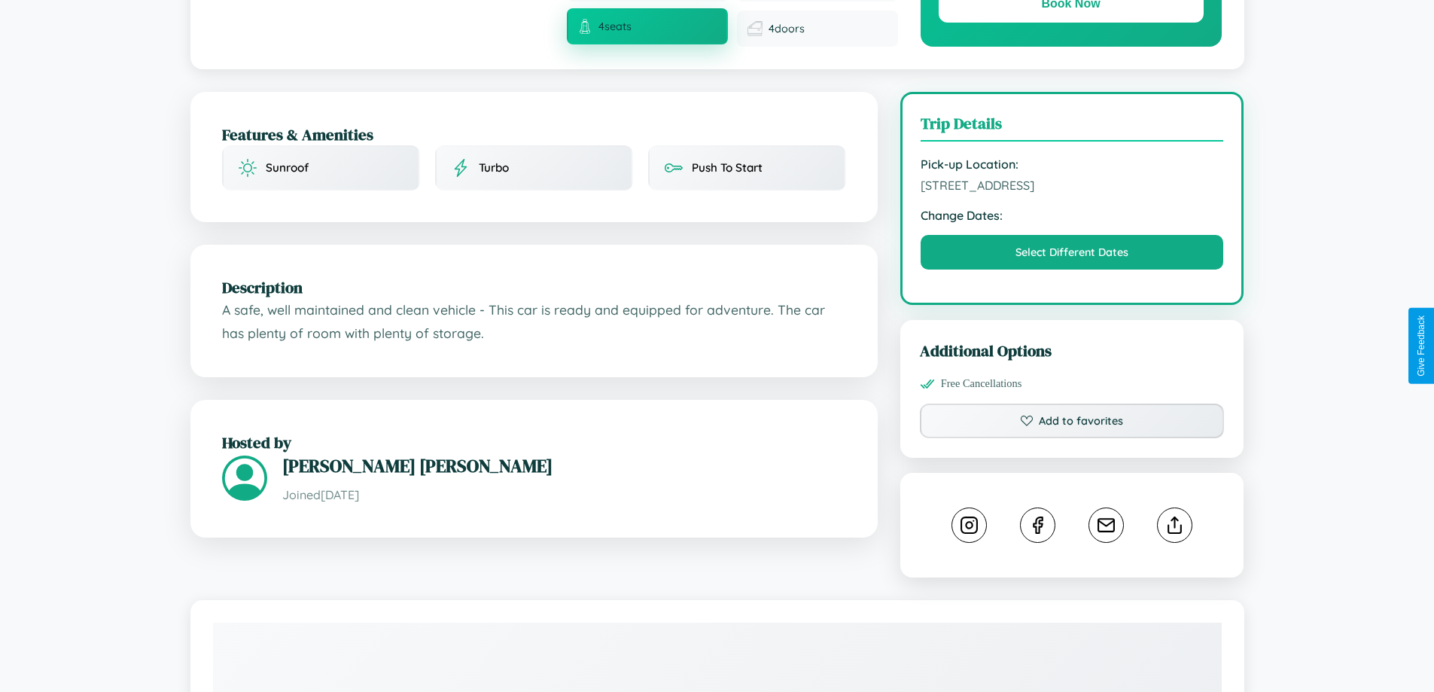
scroll to position [391, 0]
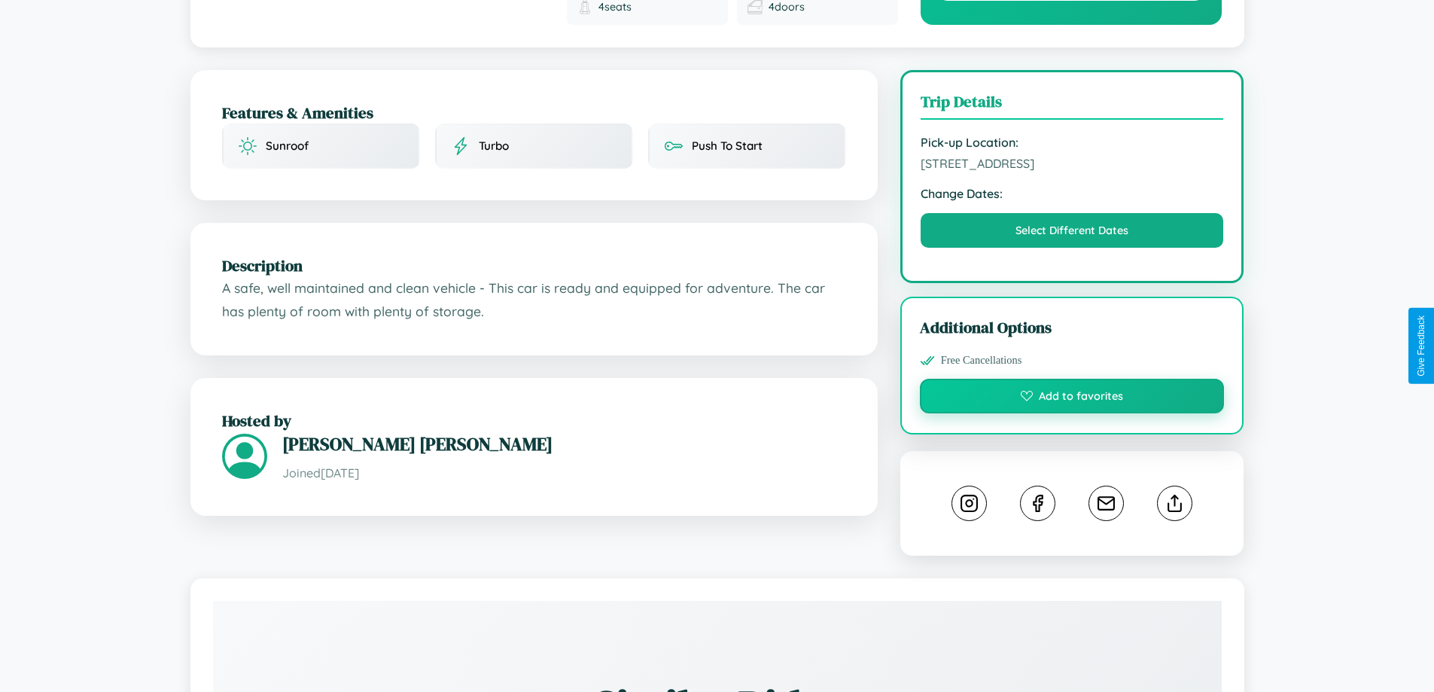
click at [1072, 379] on button "Add to favorites" at bounding box center [1072, 396] width 305 height 35
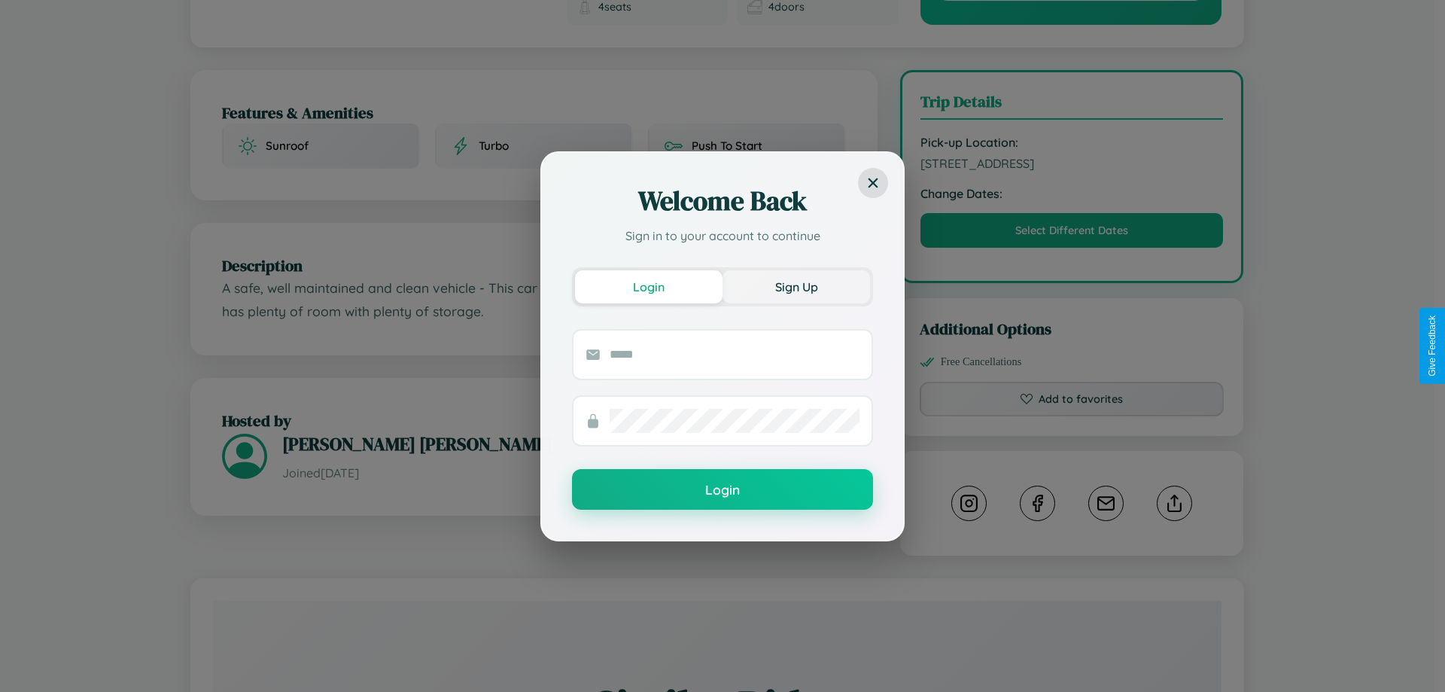
click at [796, 286] on button "Sign Up" at bounding box center [797, 286] width 148 height 33
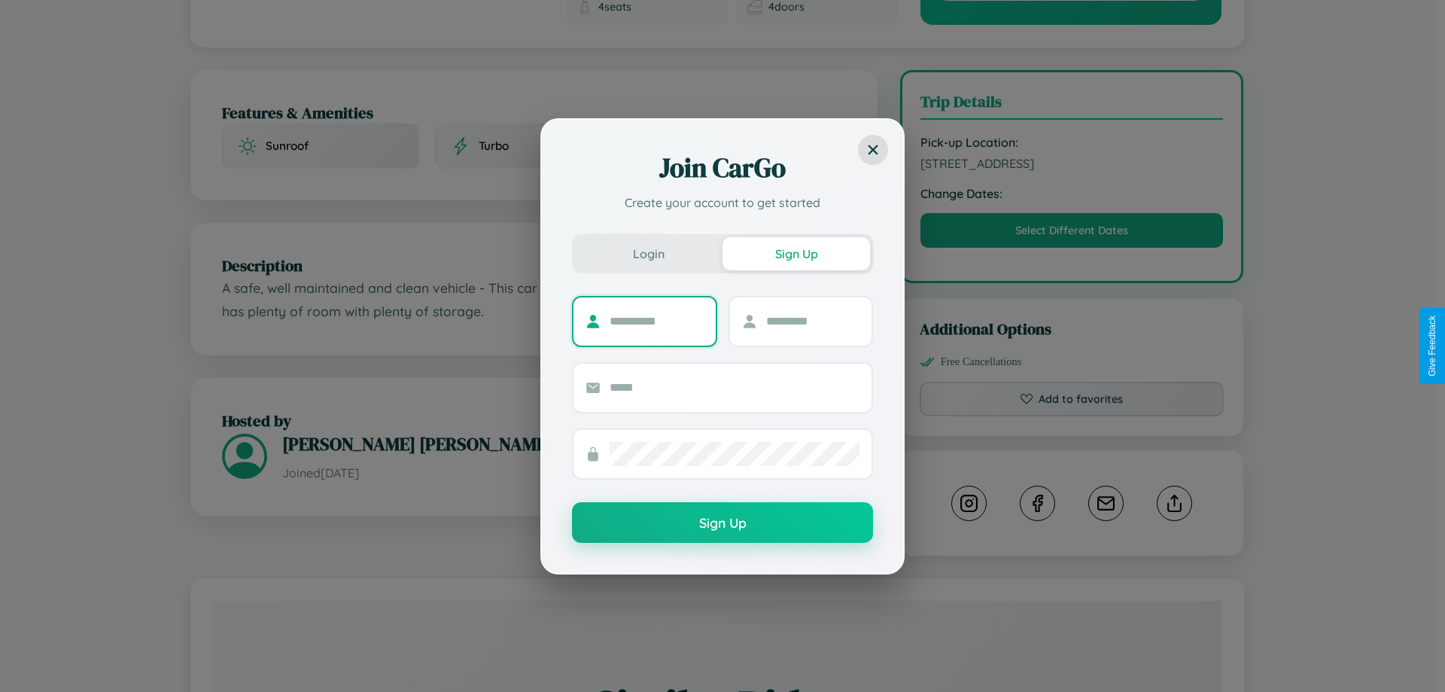
click at [656, 321] on input "text" at bounding box center [657, 321] width 94 height 24
type input "****"
click at [812, 321] on input "text" at bounding box center [813, 321] width 94 height 24
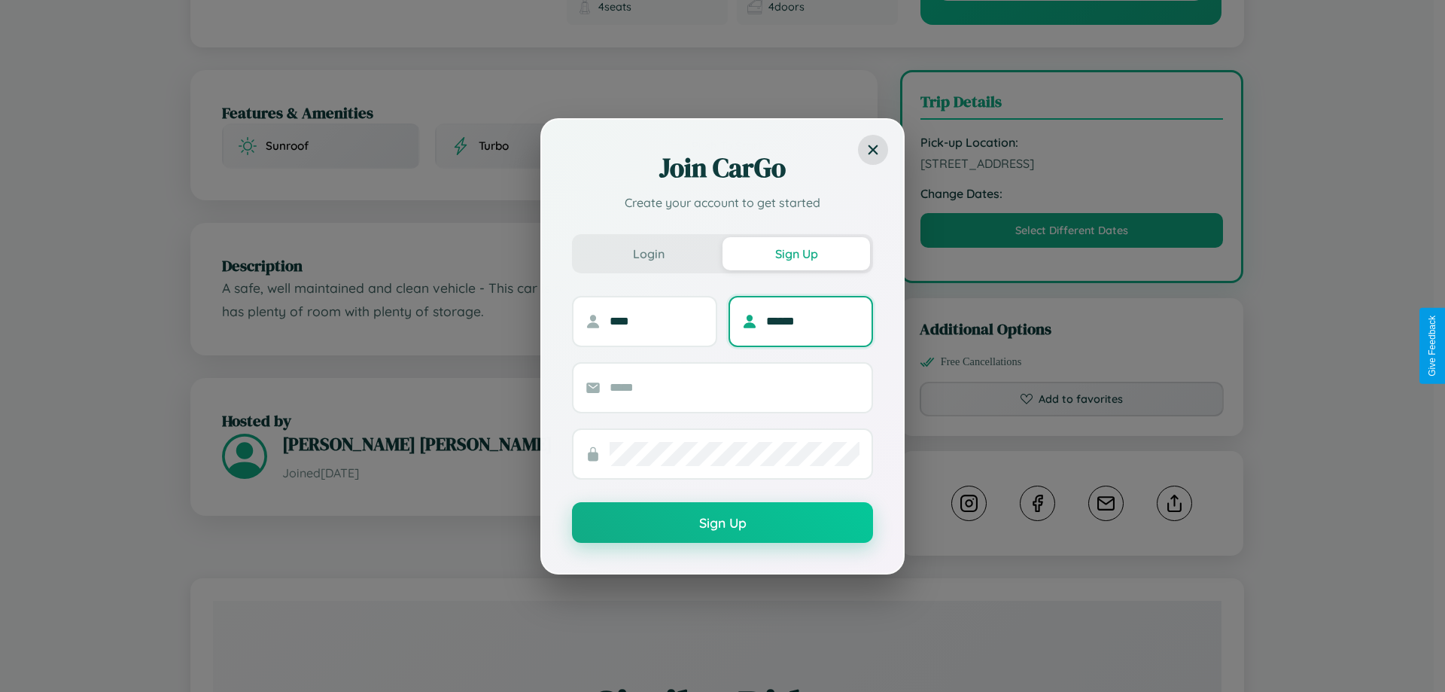
type input "******"
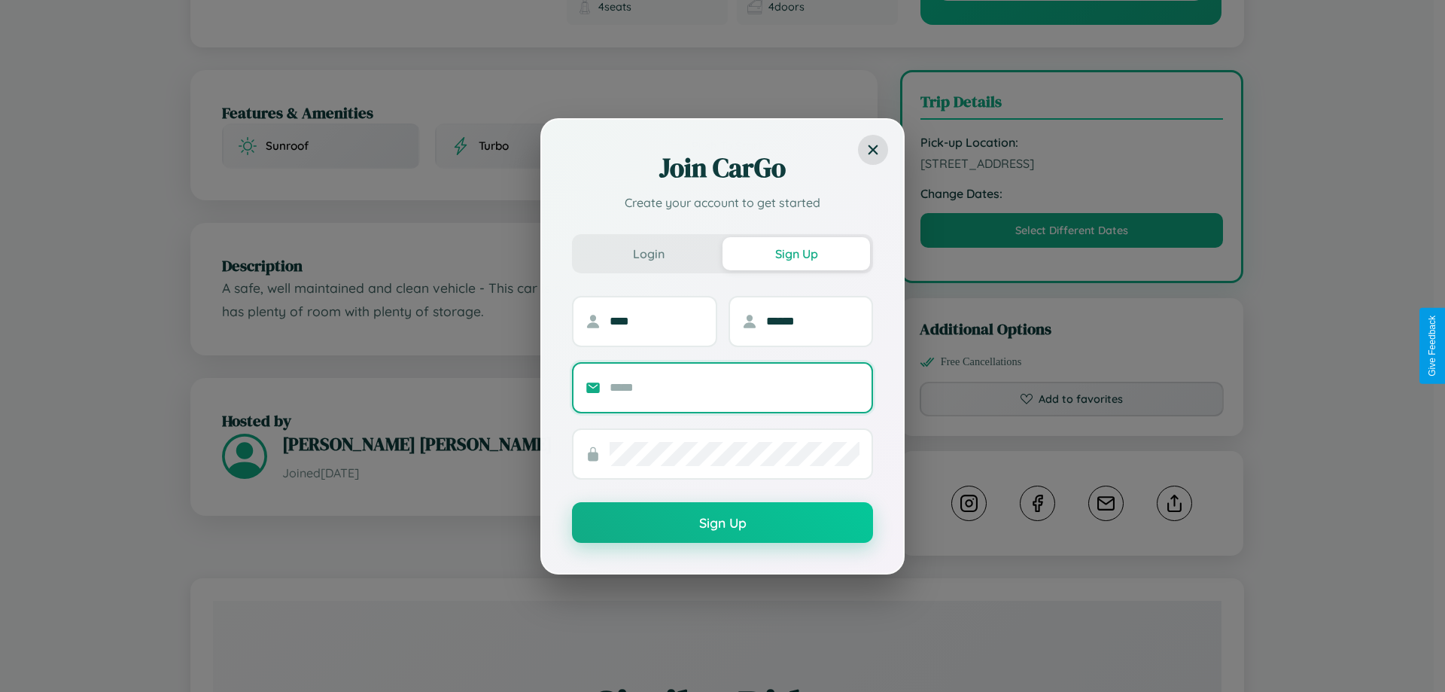
click at [735, 387] on input "text" at bounding box center [735, 388] width 250 height 24
type input "**********"
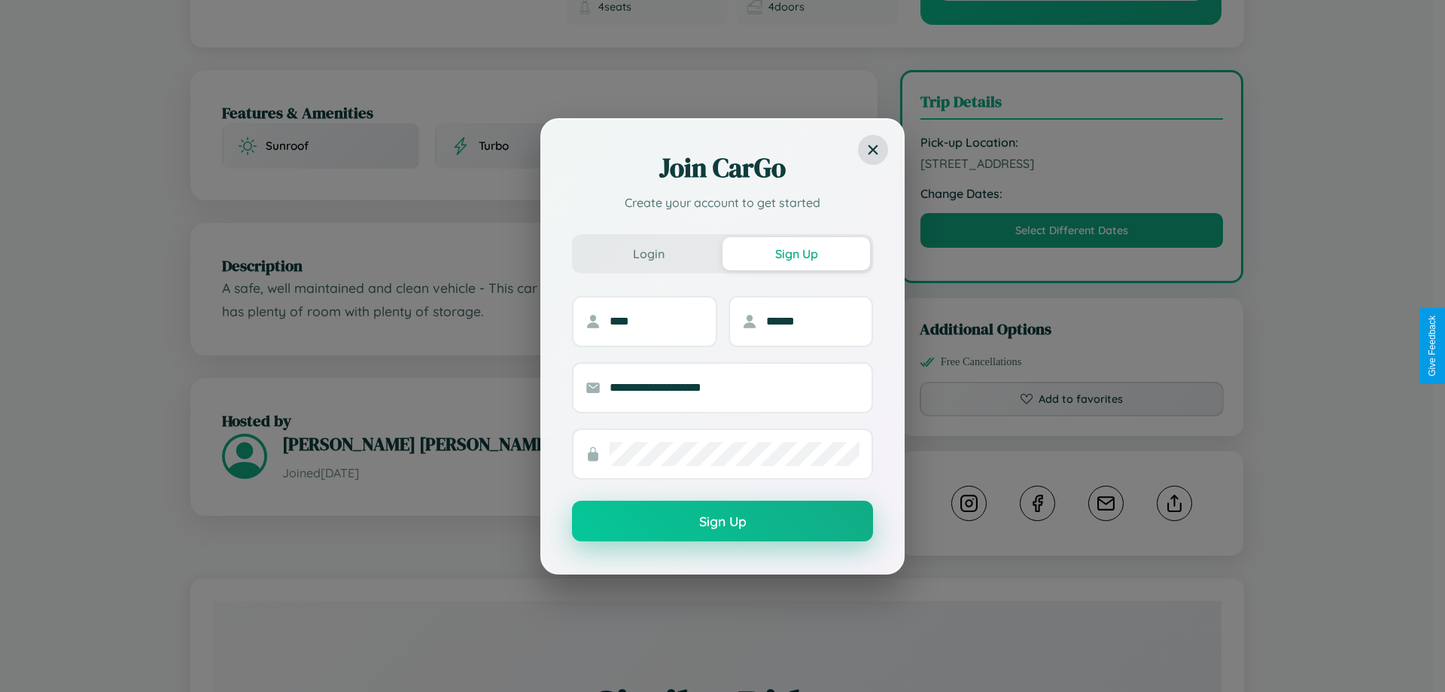
click at [723, 521] on button "Sign Up" at bounding box center [722, 520] width 301 height 41
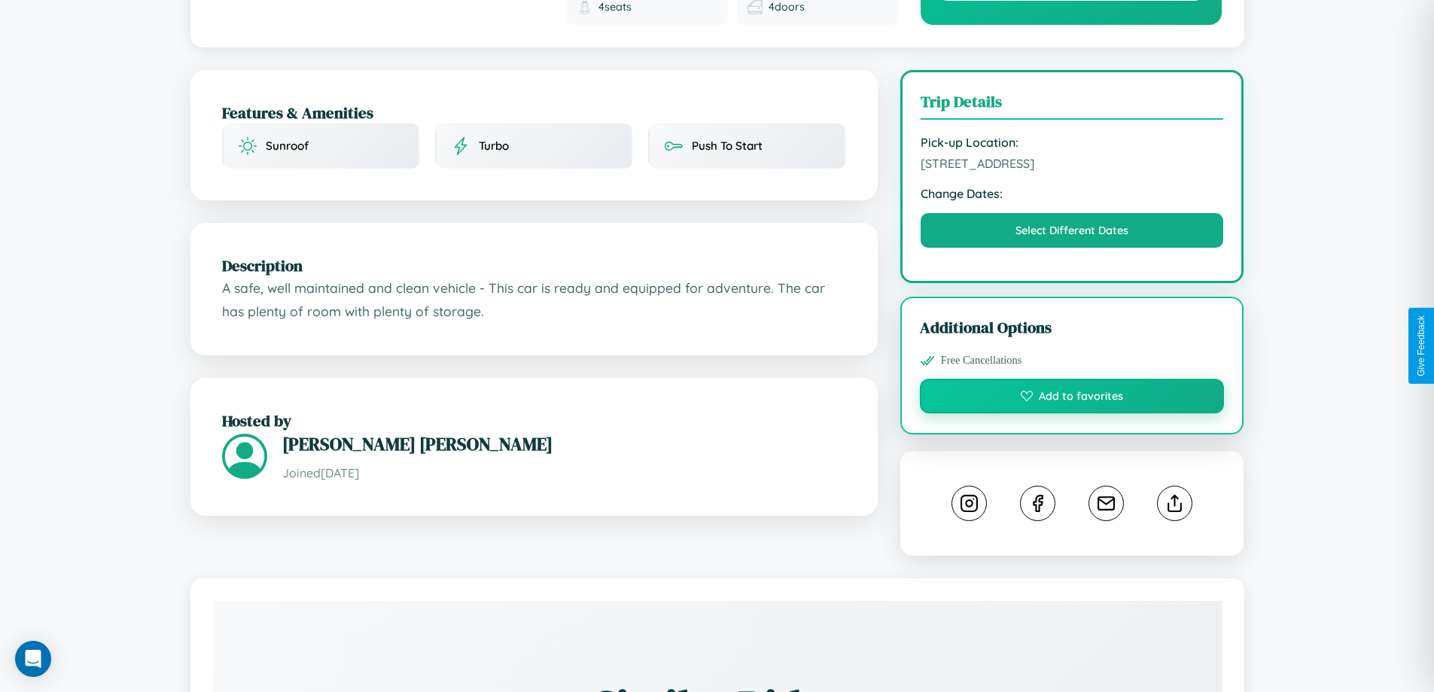
click at [1072, 379] on button "Add to favorites" at bounding box center [1072, 396] width 305 height 35
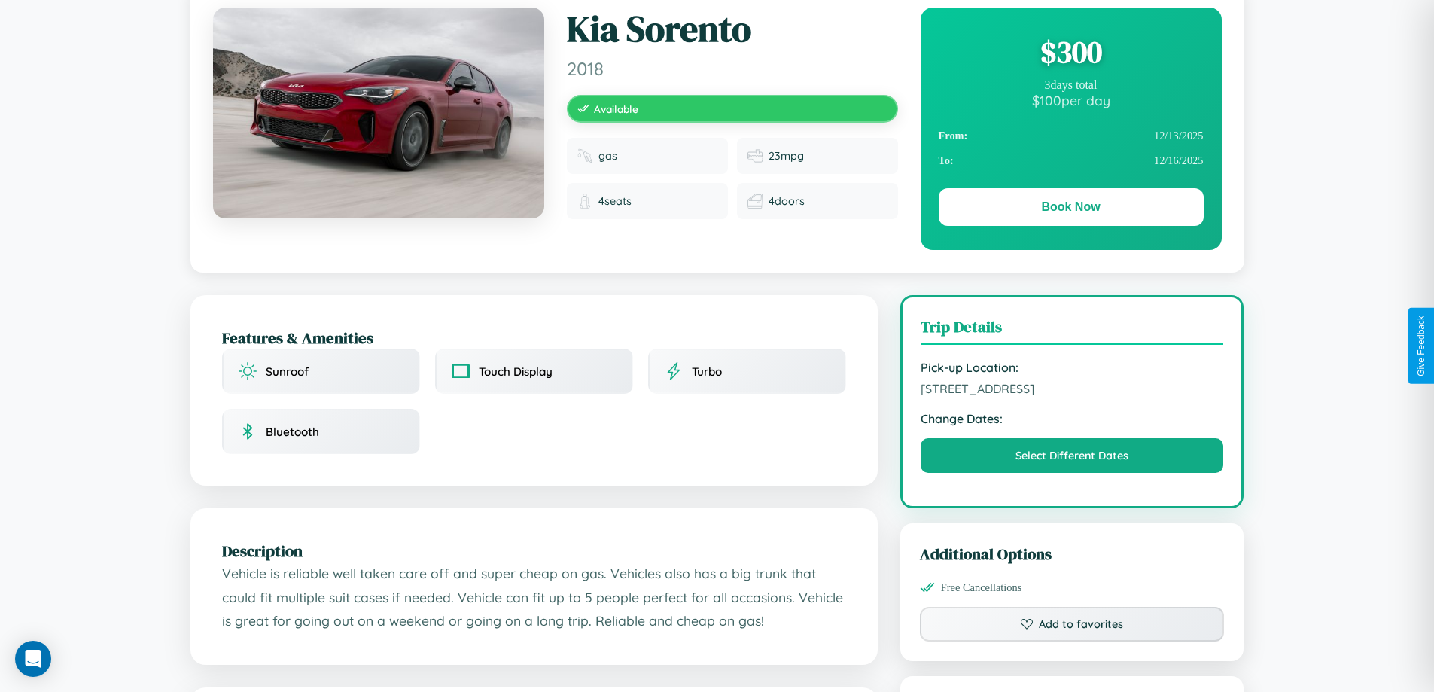
scroll to position [155, 0]
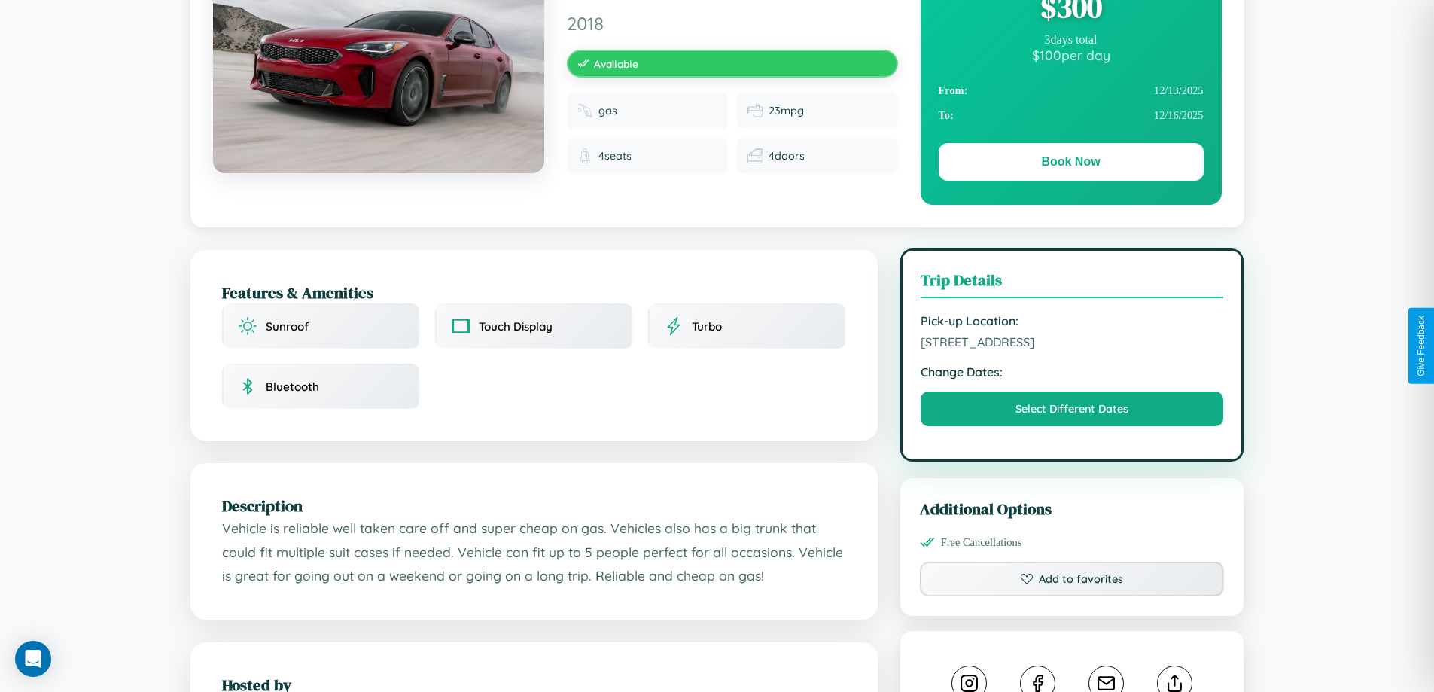
click at [1072, 344] on span "127 Second Street Berlin 19426 Germany" at bounding box center [1071, 341] width 303 height 15
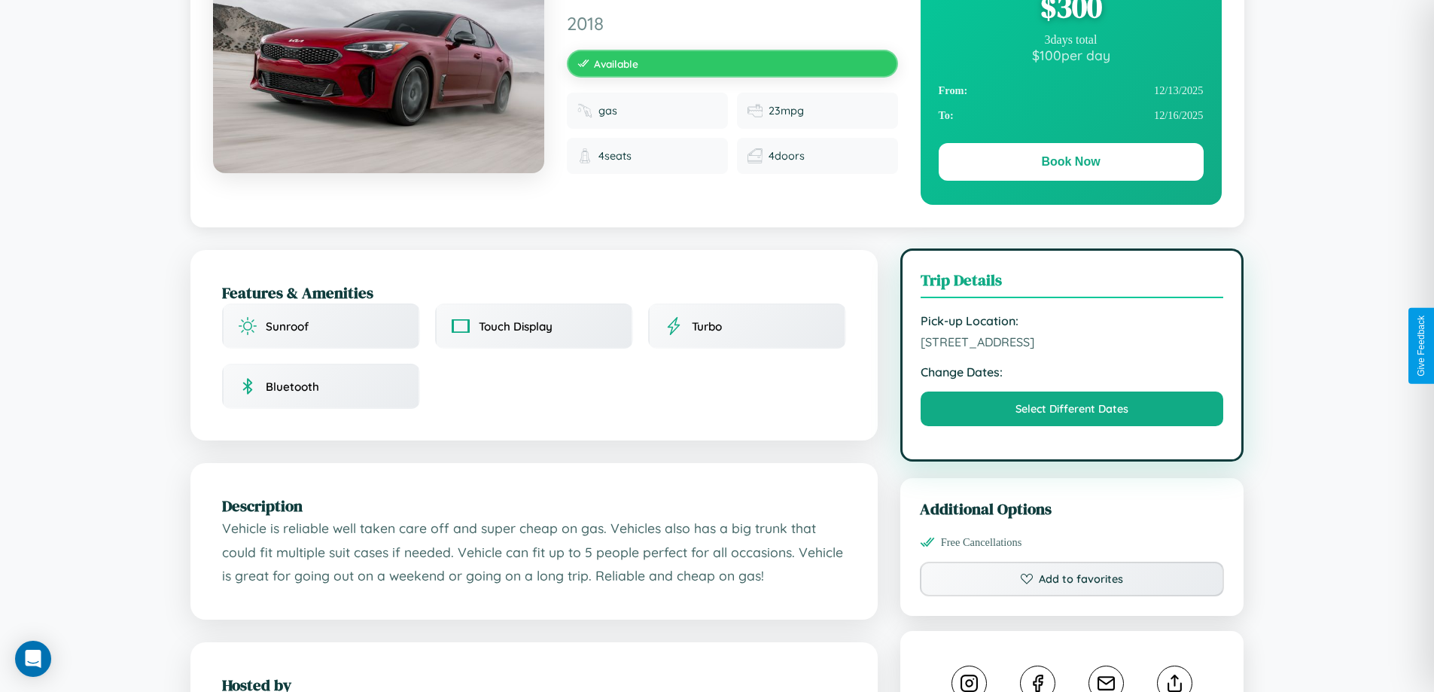
click at [1072, 344] on span "127 Second Street Berlin 19426 Germany" at bounding box center [1071, 341] width 303 height 15
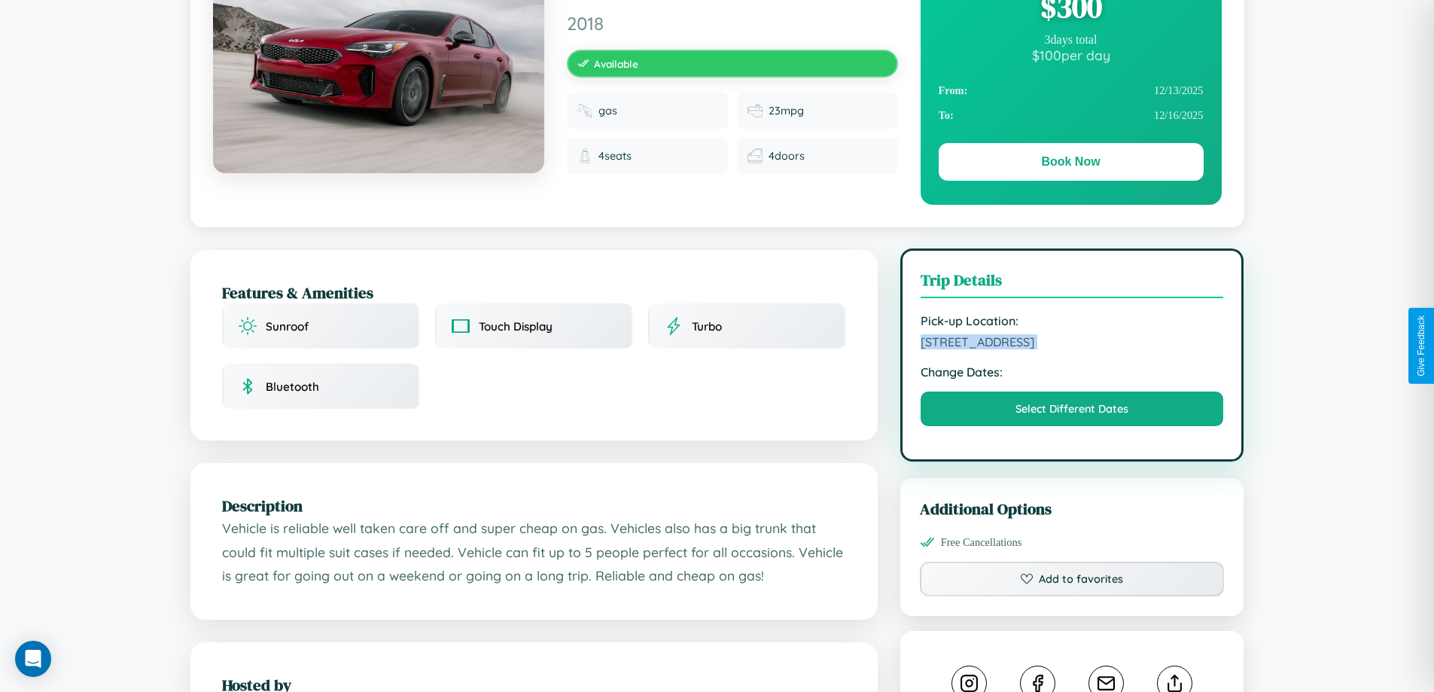
click at [1072, 344] on span "127 Second Street Berlin 19426 Germany" at bounding box center [1071, 341] width 303 height 15
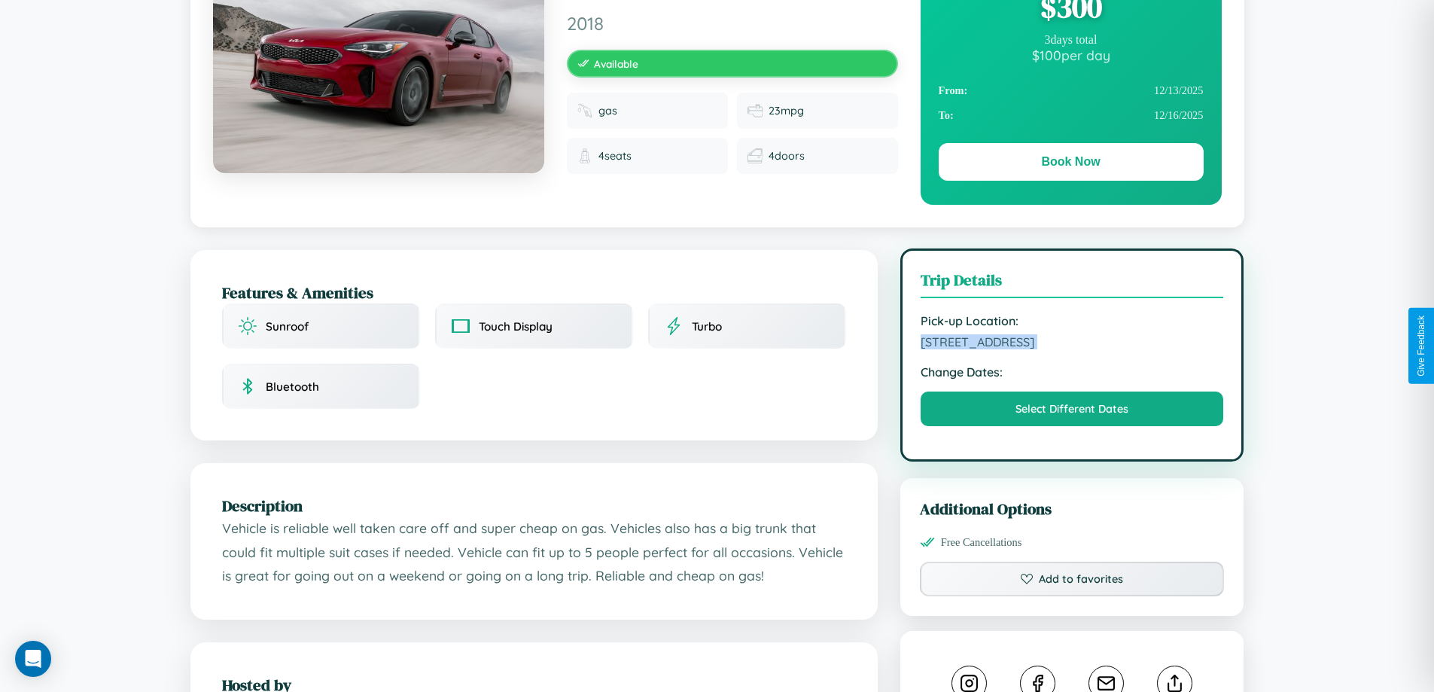
click at [1072, 344] on span "127 Second Street Berlin 19426 Germany" at bounding box center [1071, 341] width 303 height 15
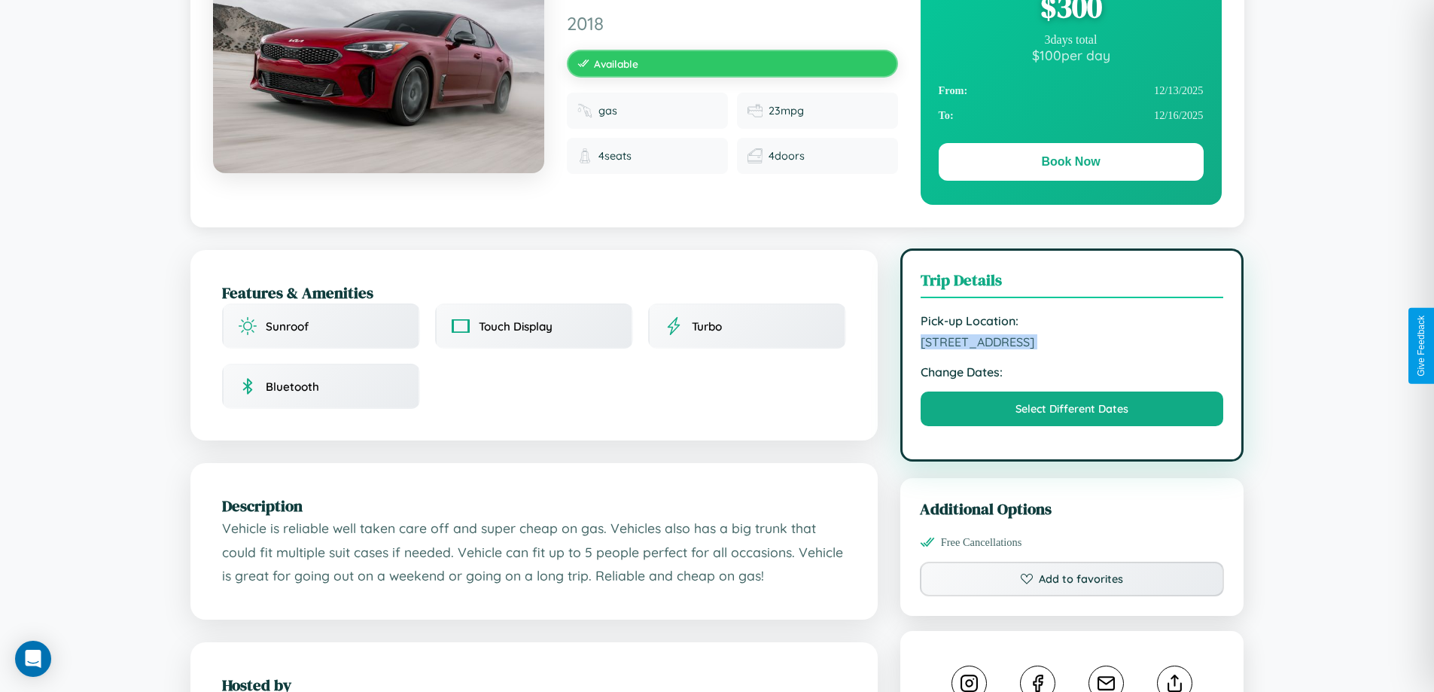
click at [1072, 344] on span "127 Second Street Berlin 19426 Germany" at bounding box center [1071, 341] width 303 height 15
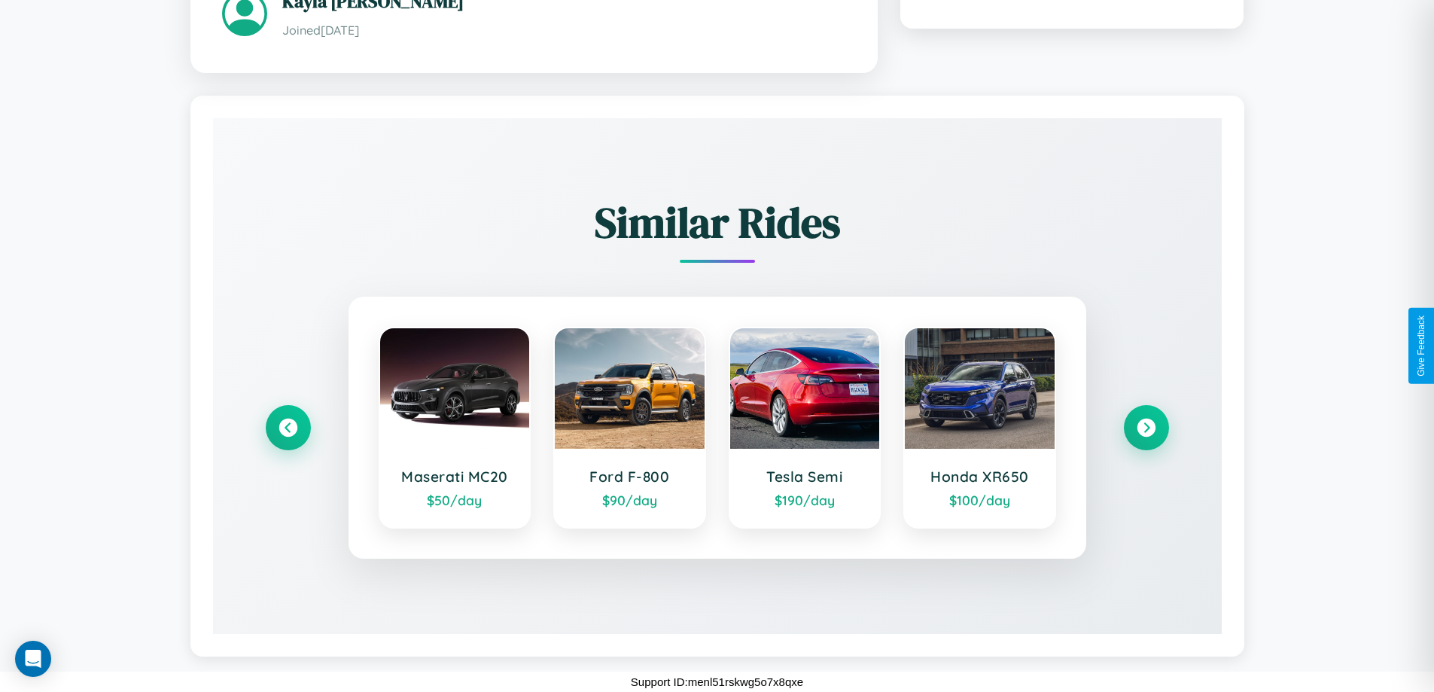
scroll to position [864, 0]
click at [1145, 427] on icon at bounding box center [1146, 427] width 20 height 20
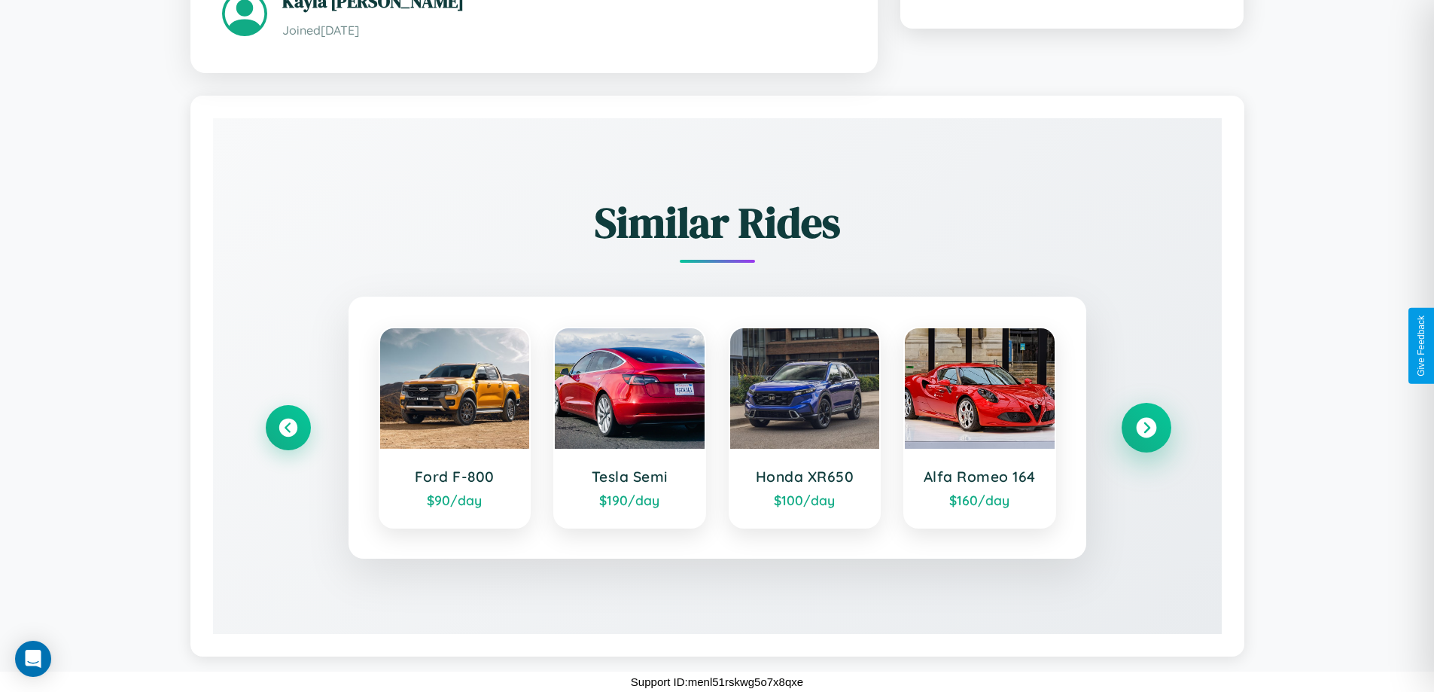
click at [1145, 427] on icon at bounding box center [1146, 427] width 20 height 20
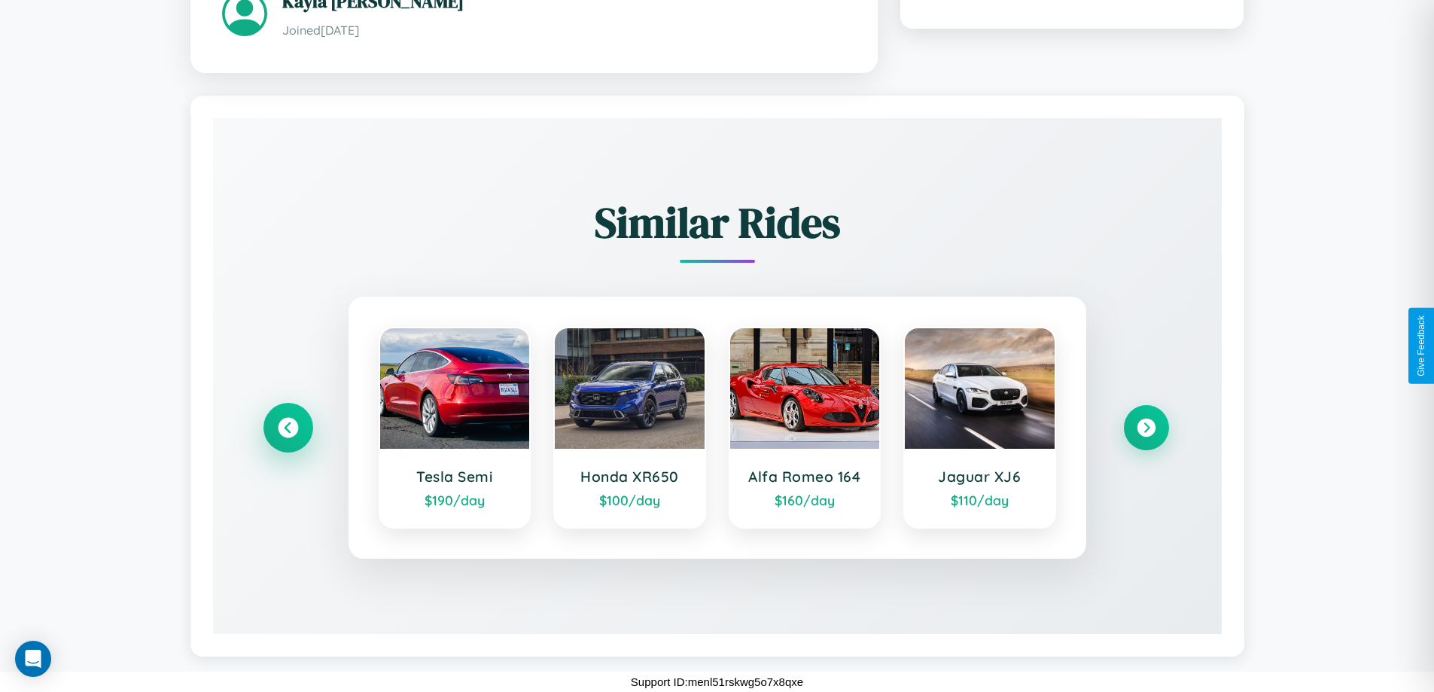
click at [288, 427] on icon at bounding box center [288, 427] width 20 height 20
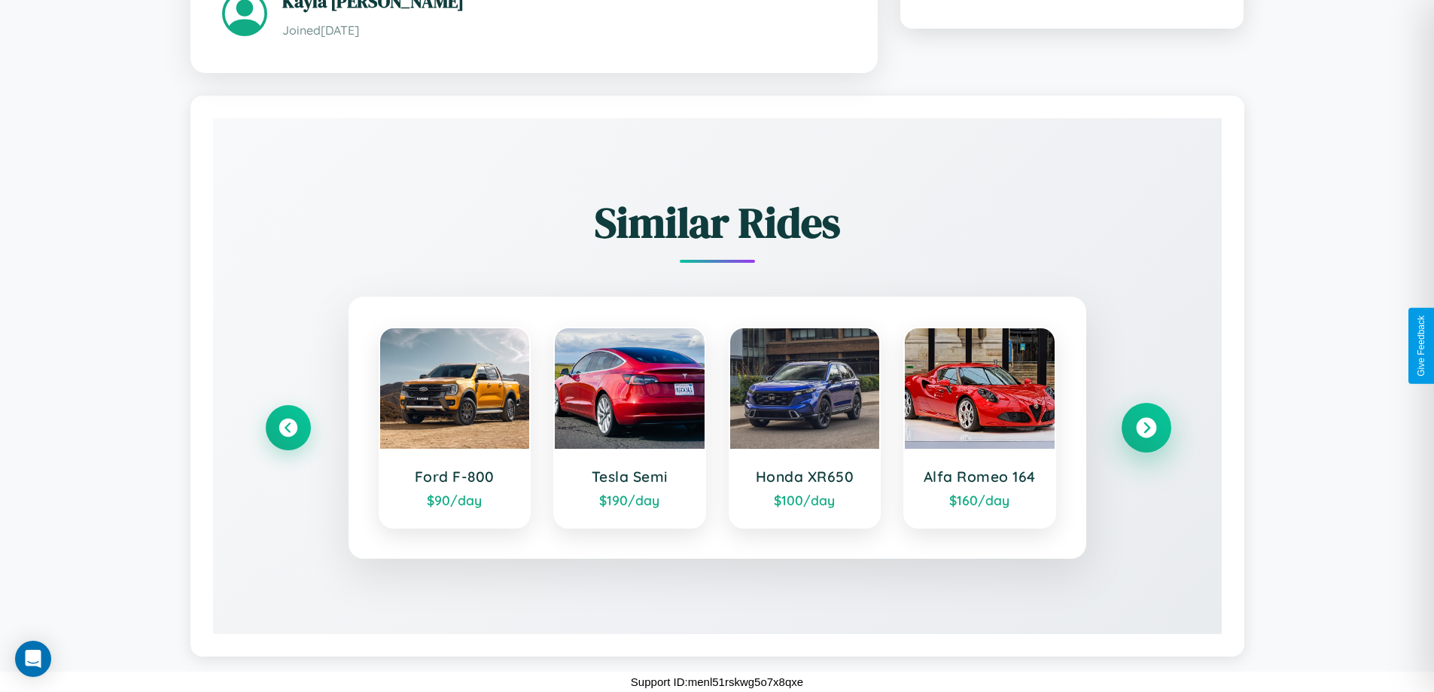
click at [1145, 427] on icon at bounding box center [1146, 427] width 20 height 20
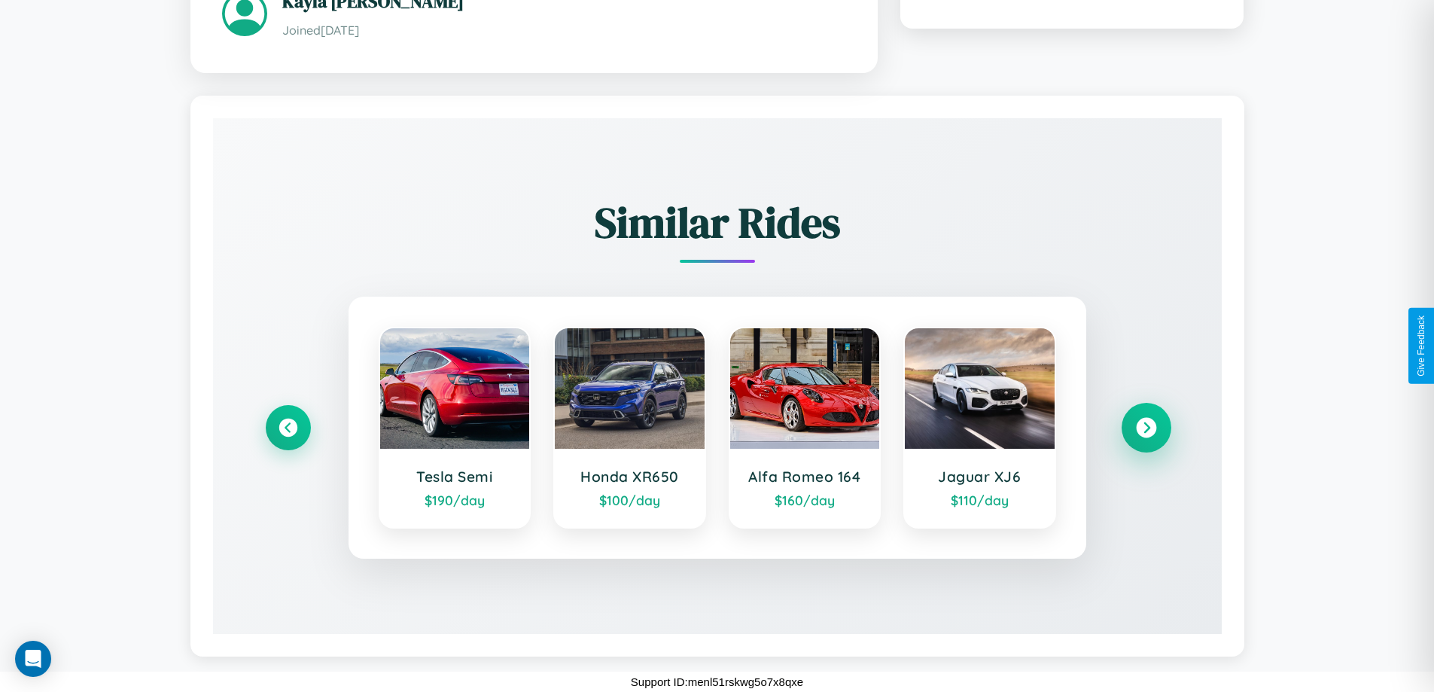
click at [1145, 427] on icon at bounding box center [1146, 427] width 20 height 20
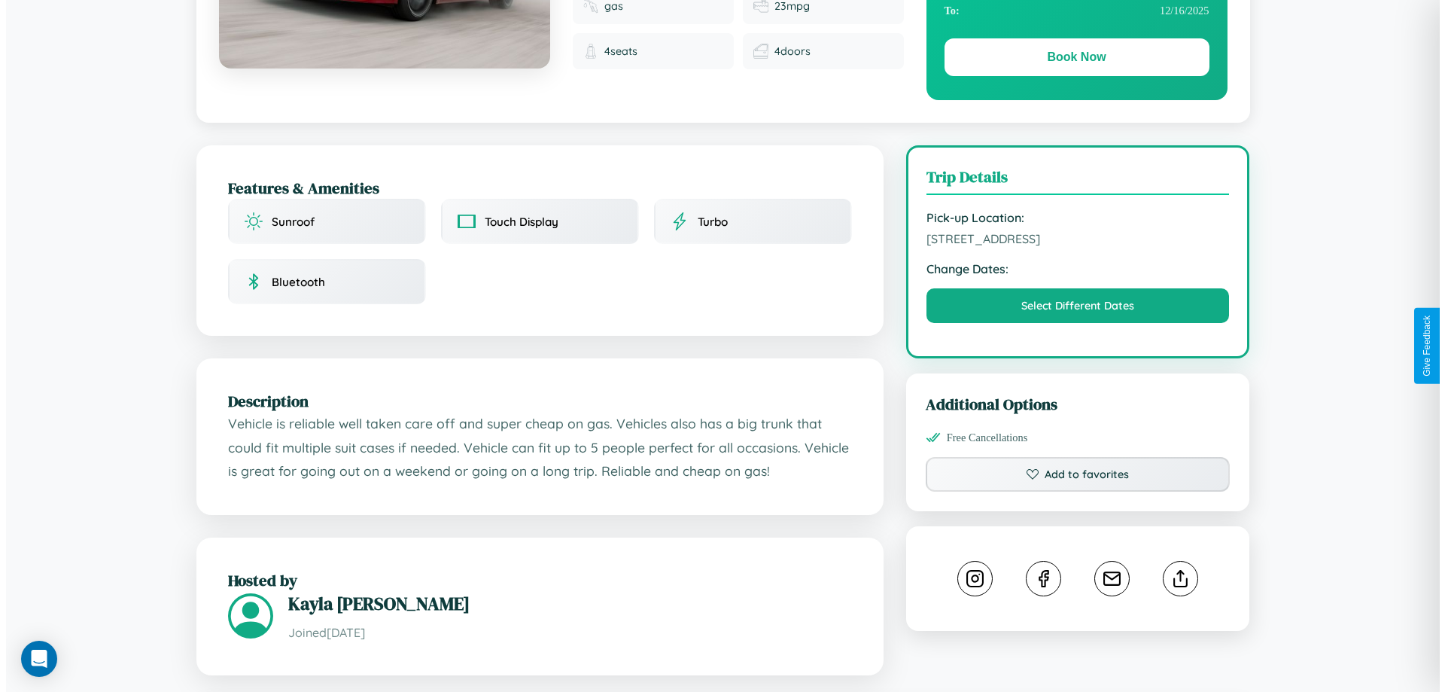
scroll to position [0, 0]
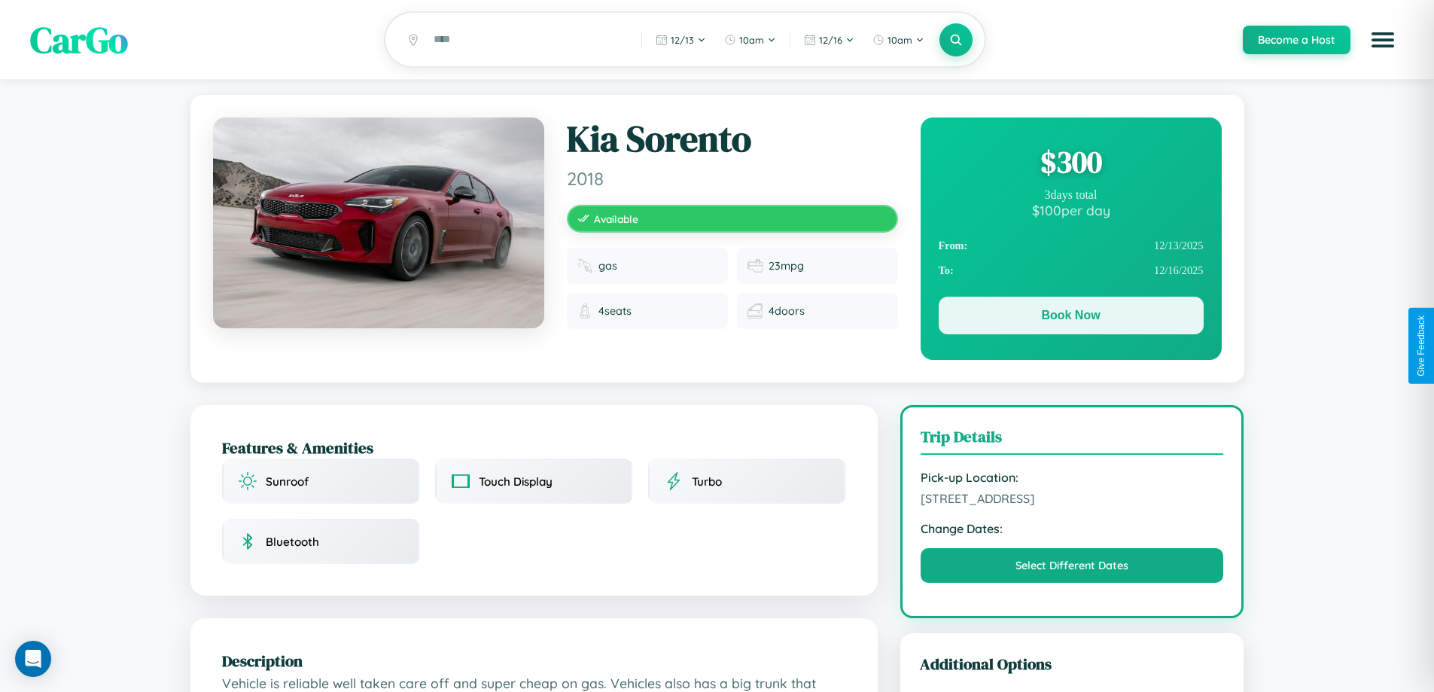
click at [1070, 318] on button "Book Now" at bounding box center [1071, 316] width 265 height 38
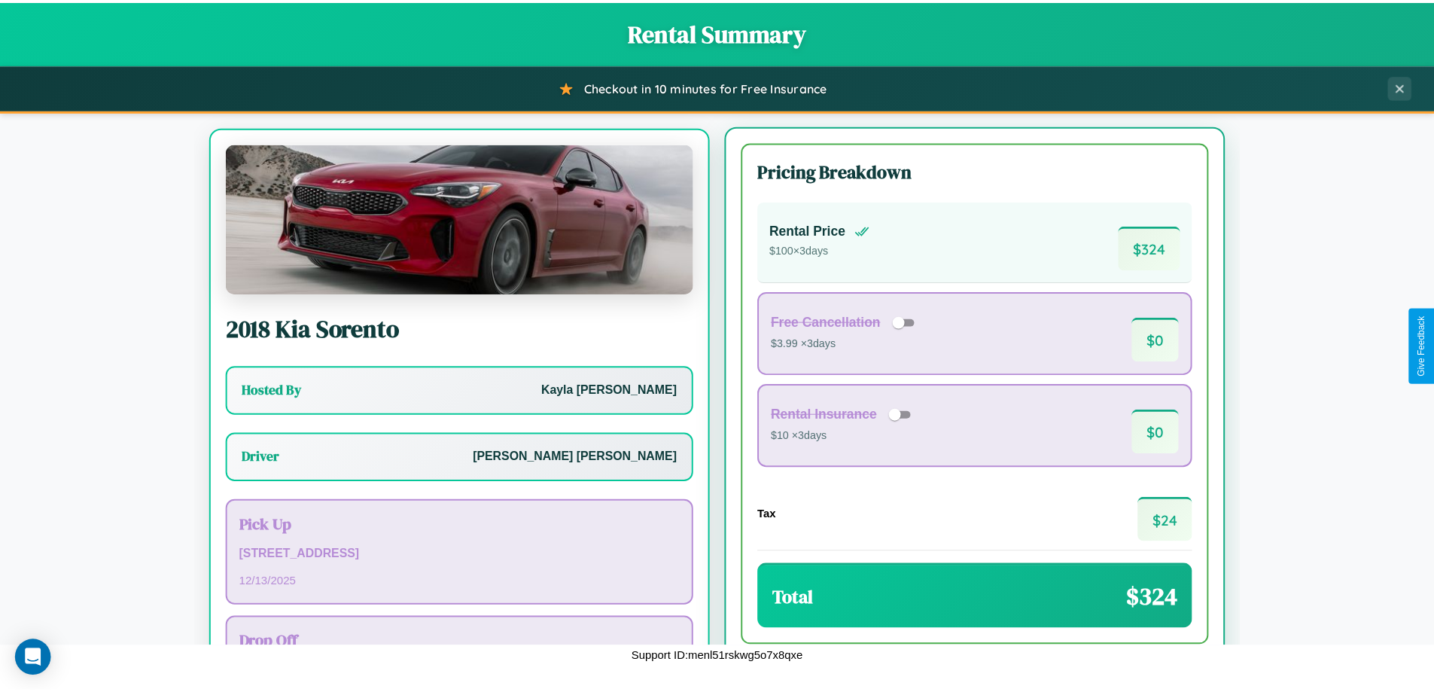
scroll to position [70, 0]
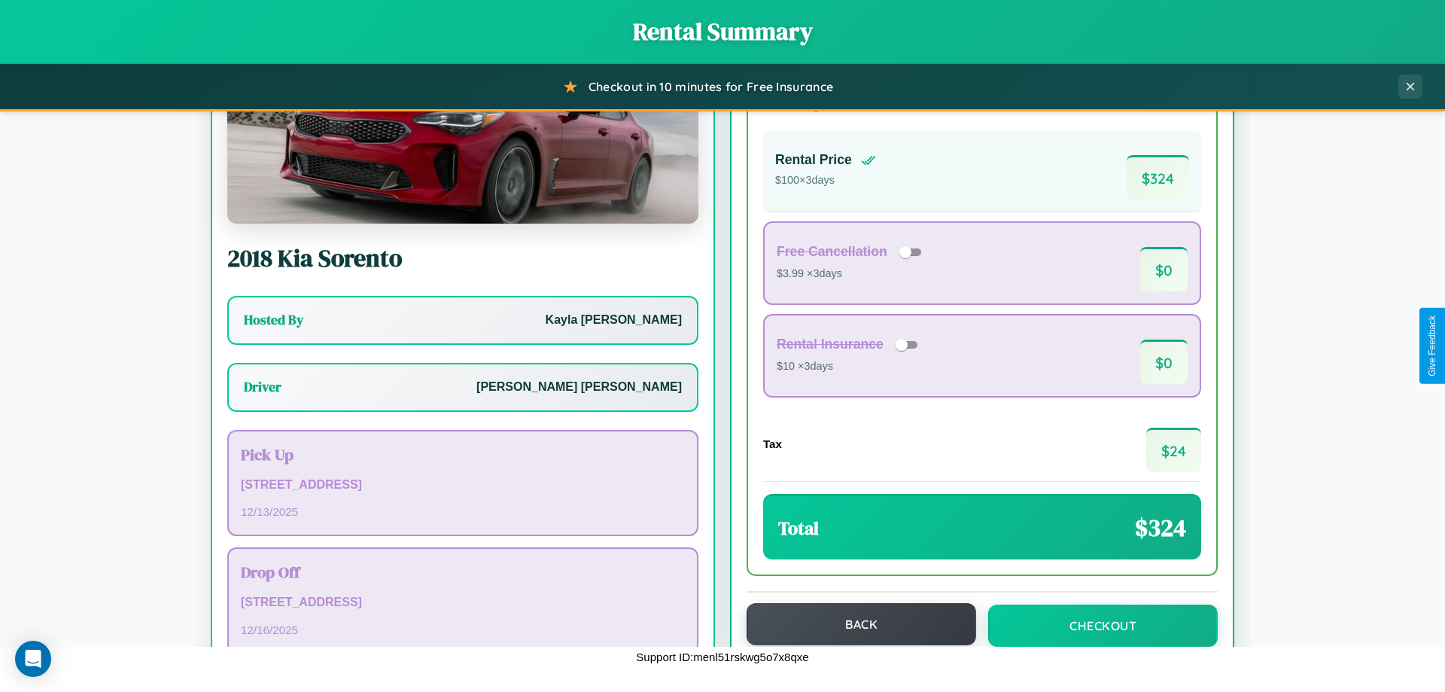
click at [854, 625] on button "Back" at bounding box center [862, 624] width 230 height 42
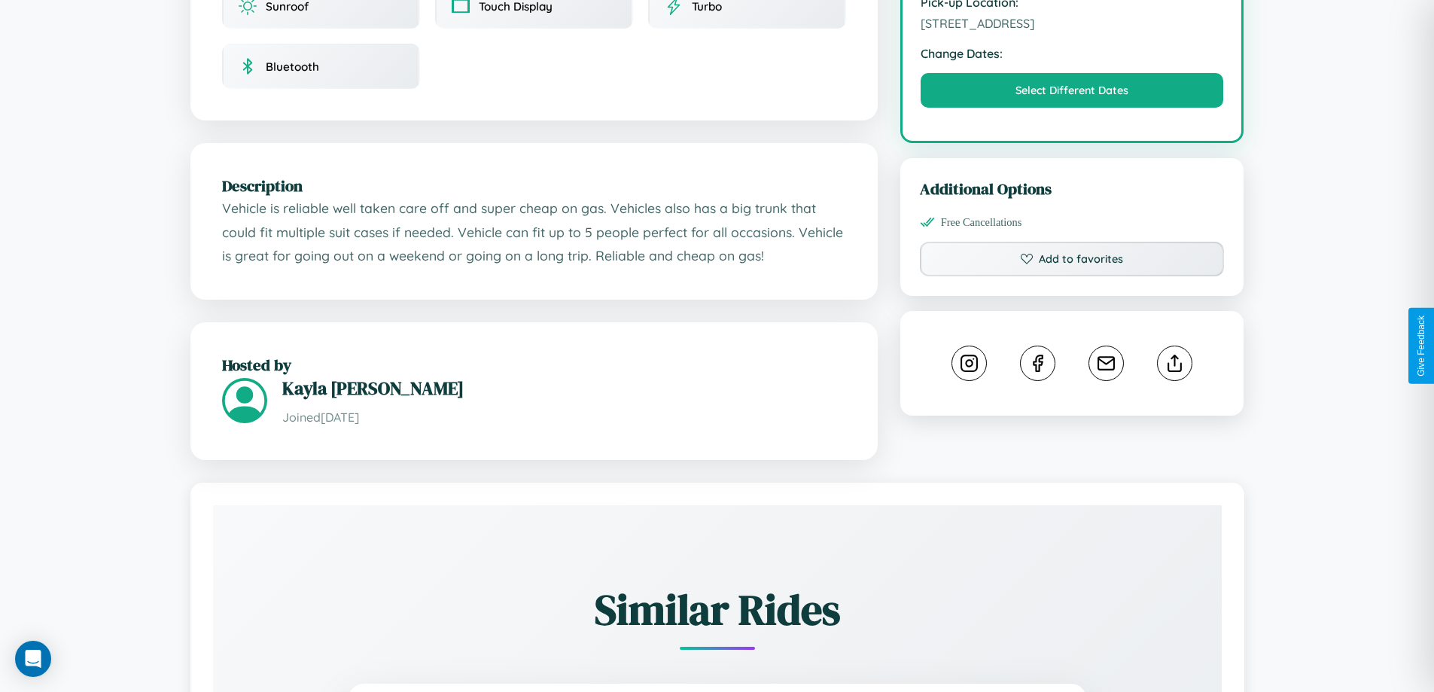
scroll to position [494, 0]
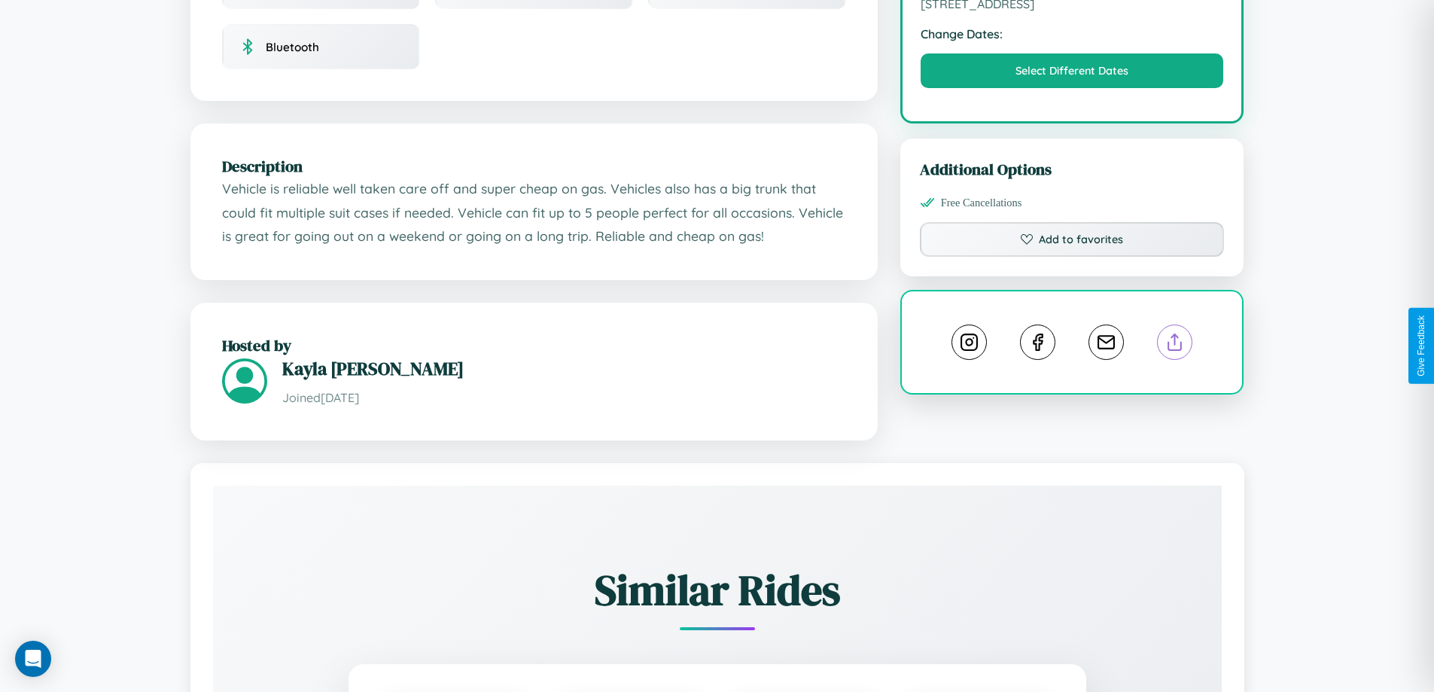
click at [1175, 345] on line at bounding box center [1175, 339] width 0 height 11
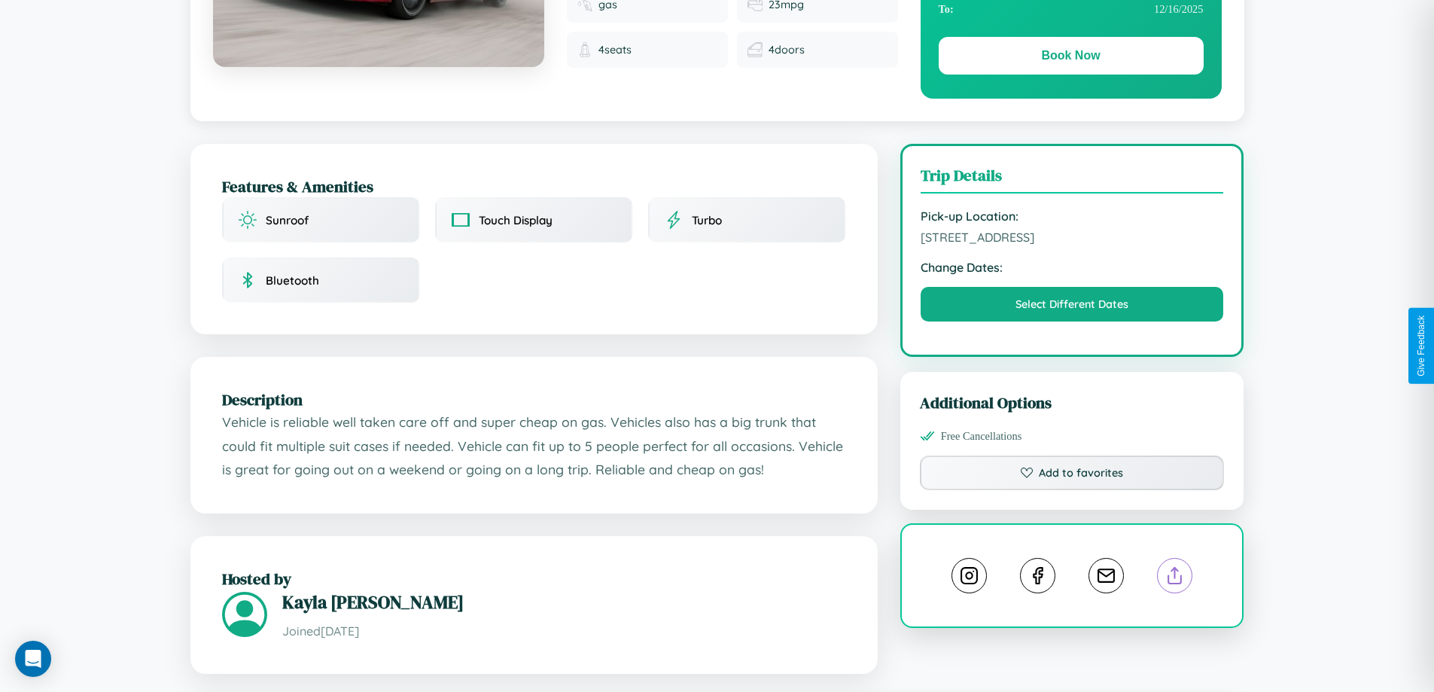
scroll to position [155, 0]
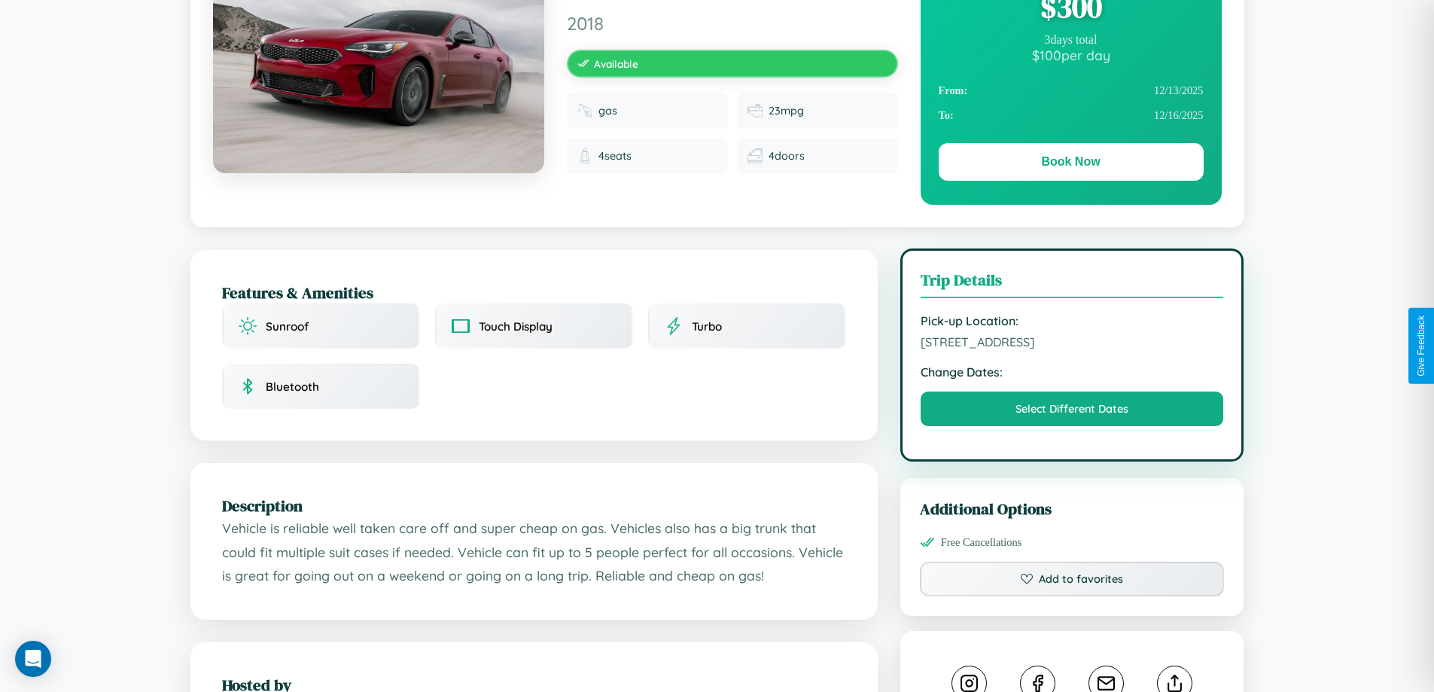
click at [1072, 344] on span "127 Second Street Berlin 19426 Germany" at bounding box center [1071, 341] width 303 height 15
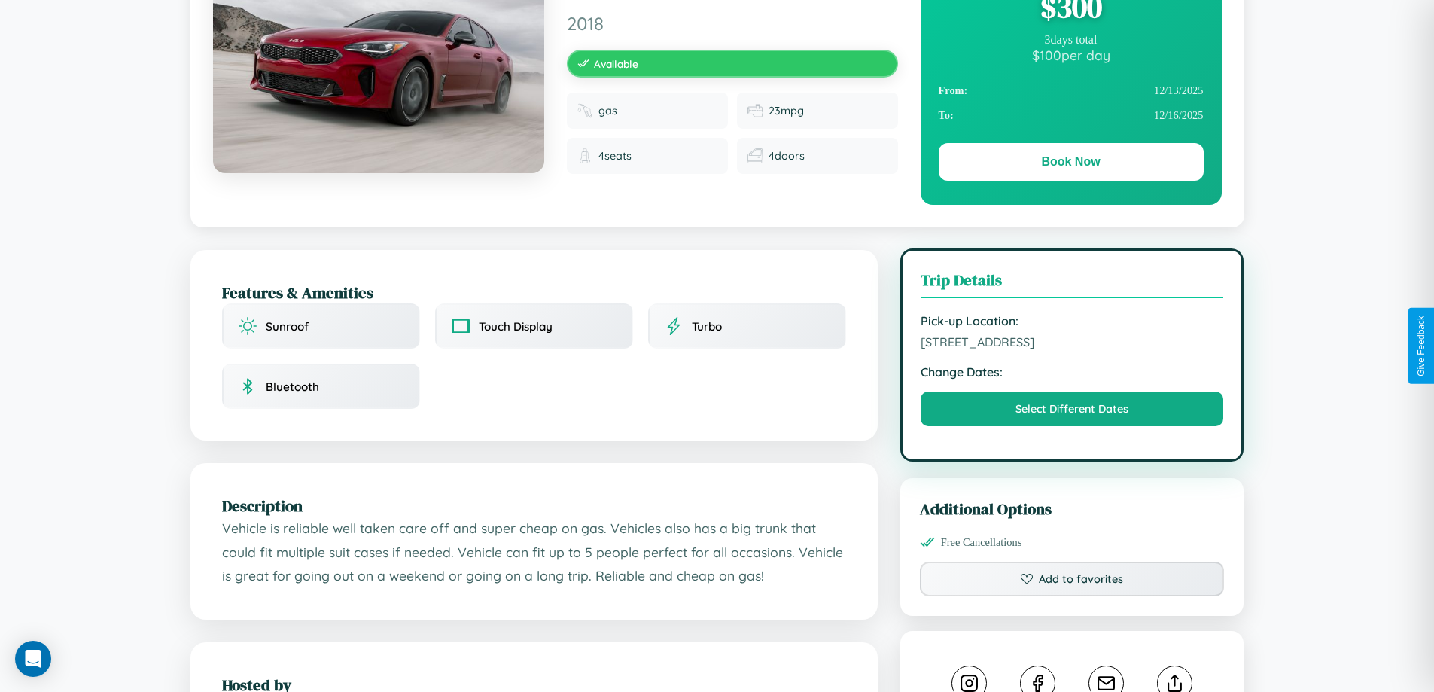
click at [1072, 344] on span "127 Second Street Berlin 19426 Germany" at bounding box center [1071, 341] width 303 height 15
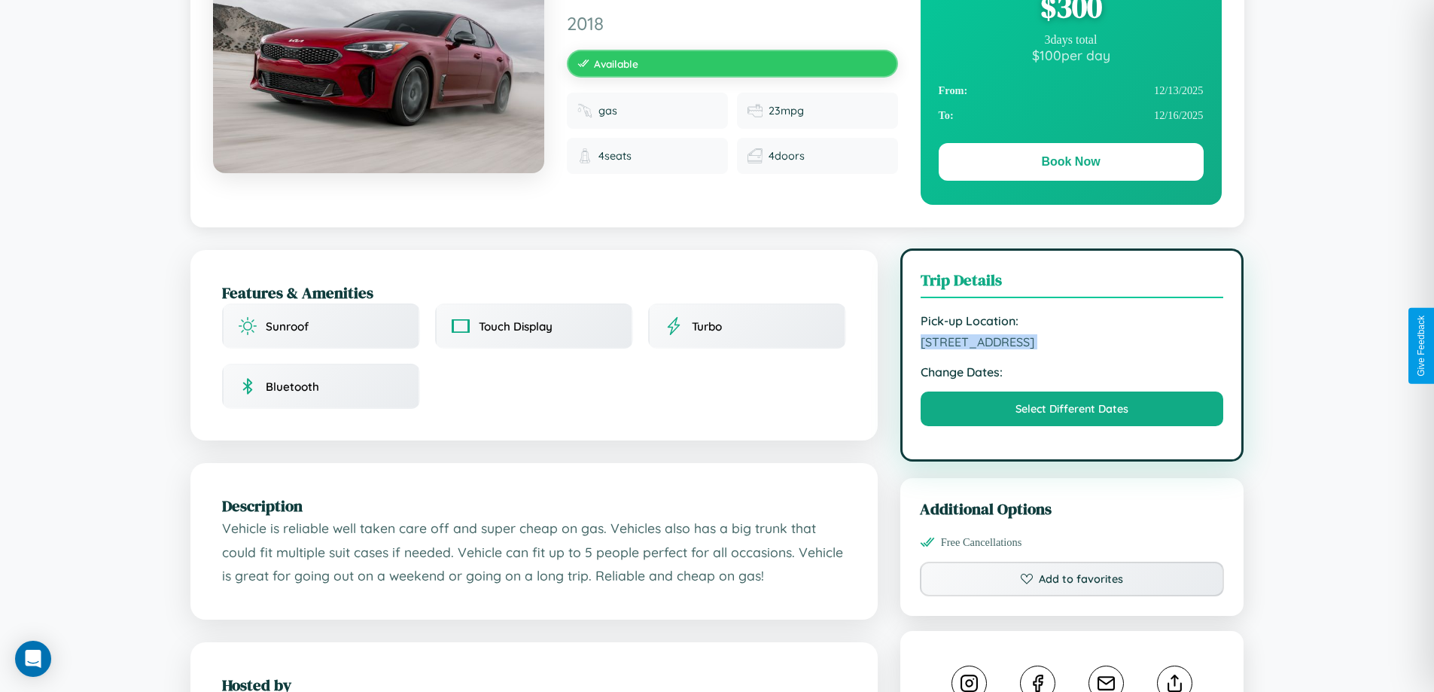
click at [1072, 344] on span "127 Second Street Berlin 19426 Germany" at bounding box center [1071, 341] width 303 height 15
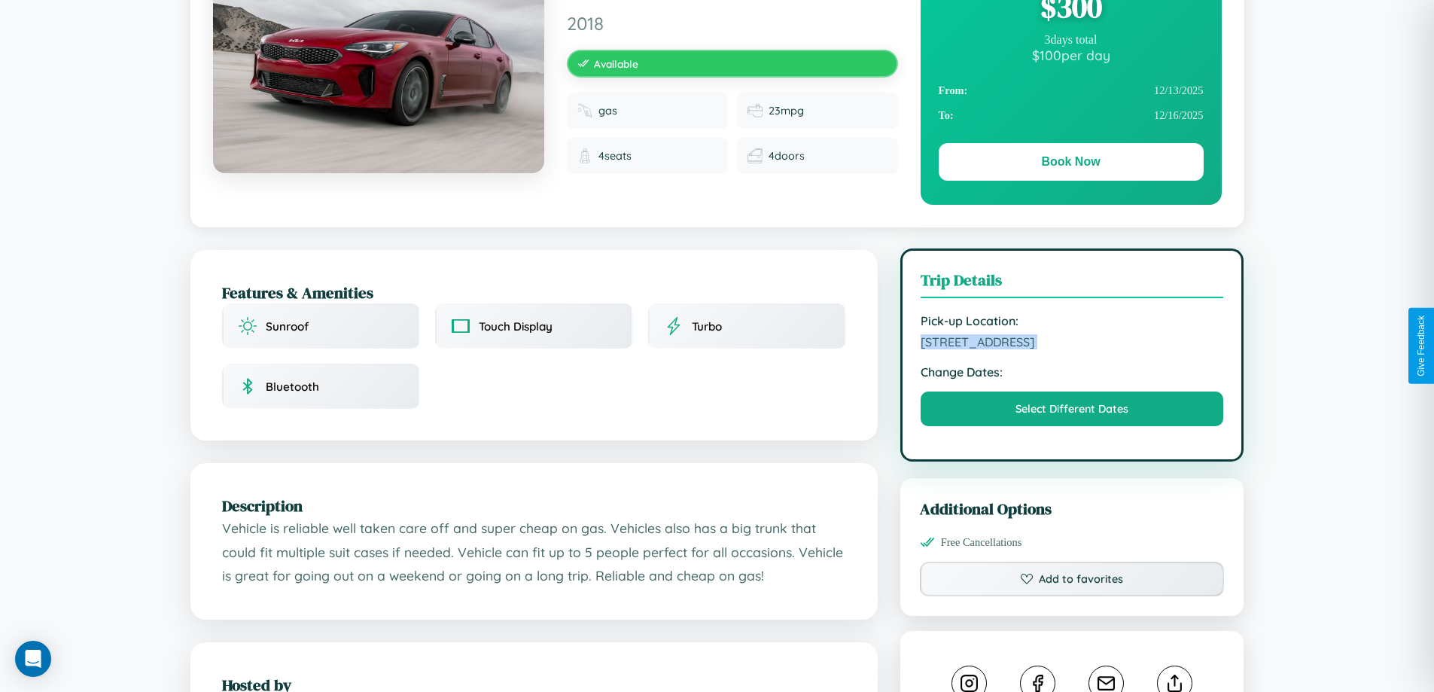
click at [1072, 344] on span "127 Second Street Berlin 19426 Germany" at bounding box center [1071, 341] width 303 height 15
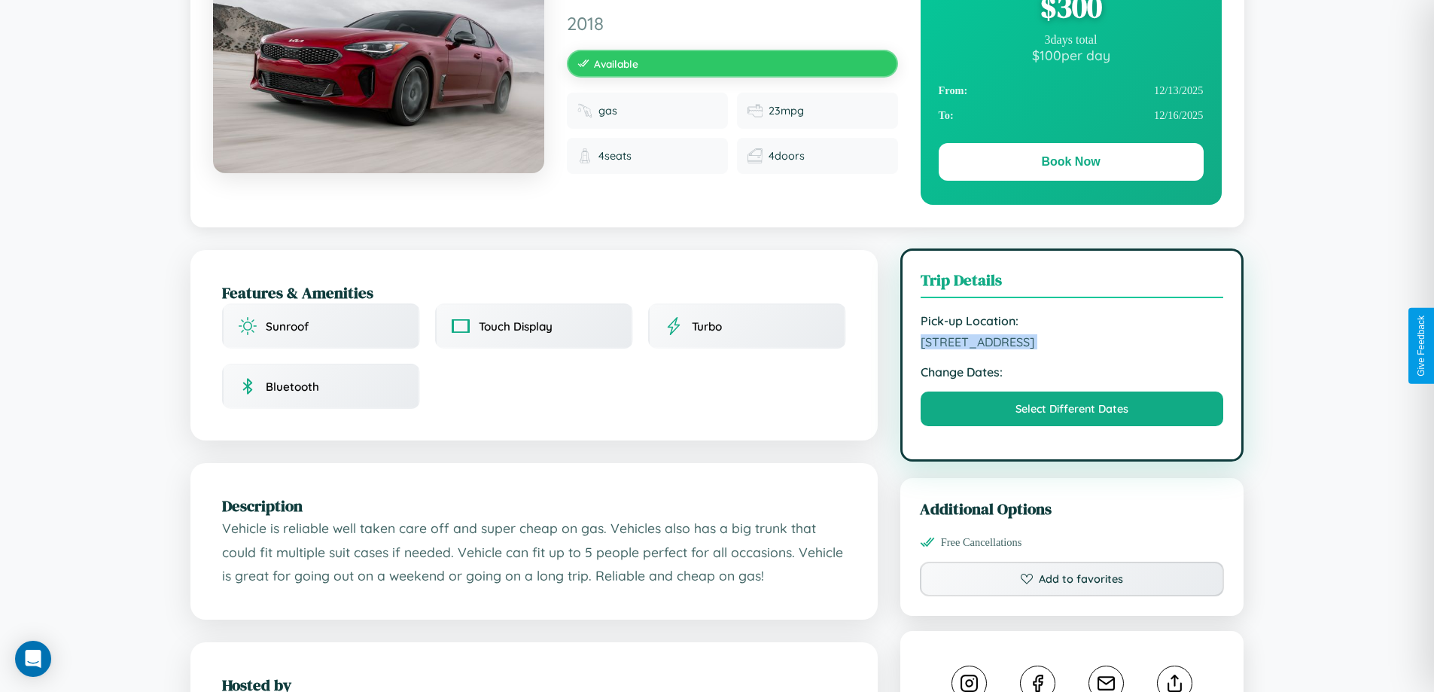
click at [1072, 344] on span "127 Second Street Berlin 19426 Germany" at bounding box center [1071, 341] width 303 height 15
